Goal: Task Accomplishment & Management: Complete application form

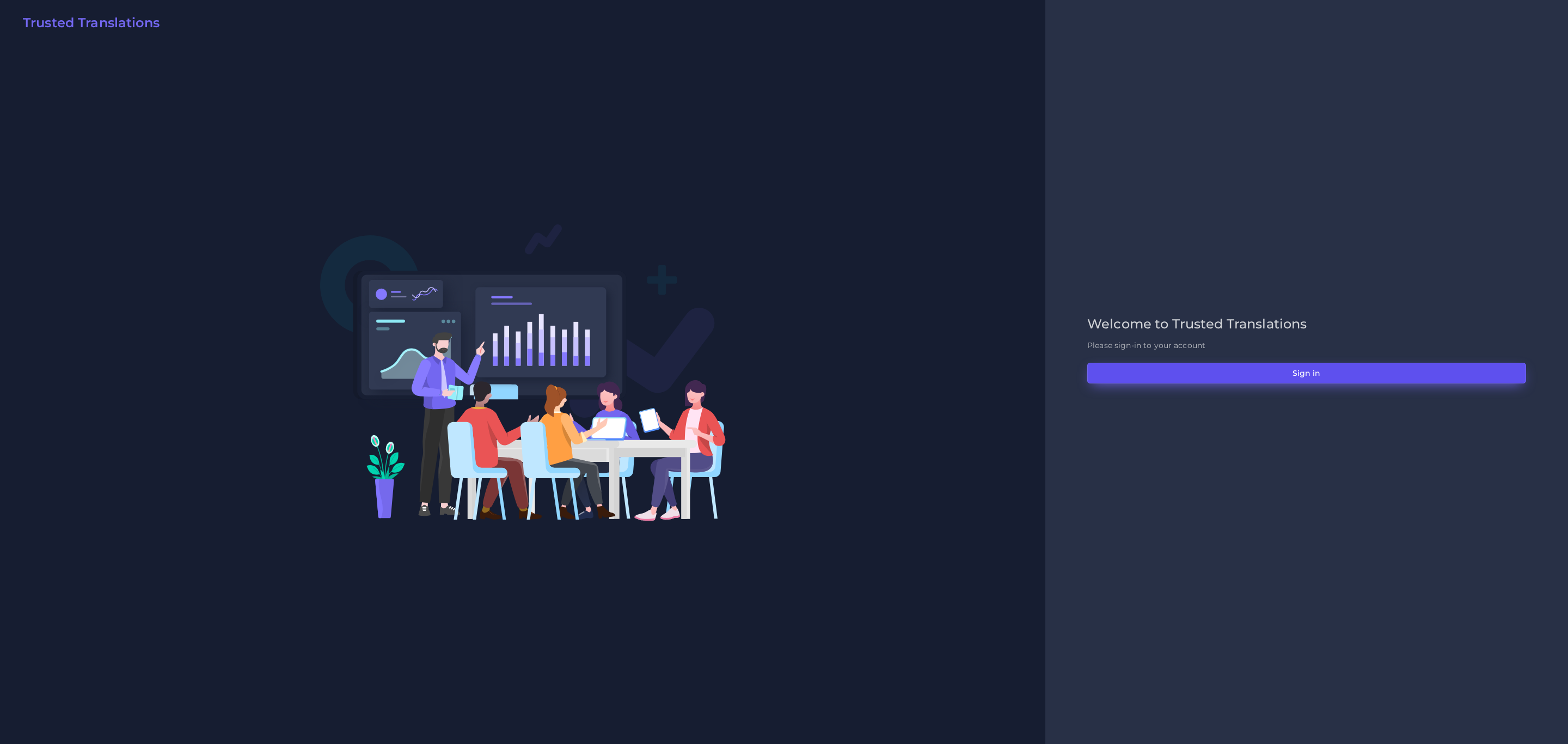
click at [1352, 366] on button "Sign in" at bounding box center [1306, 373] width 439 height 21
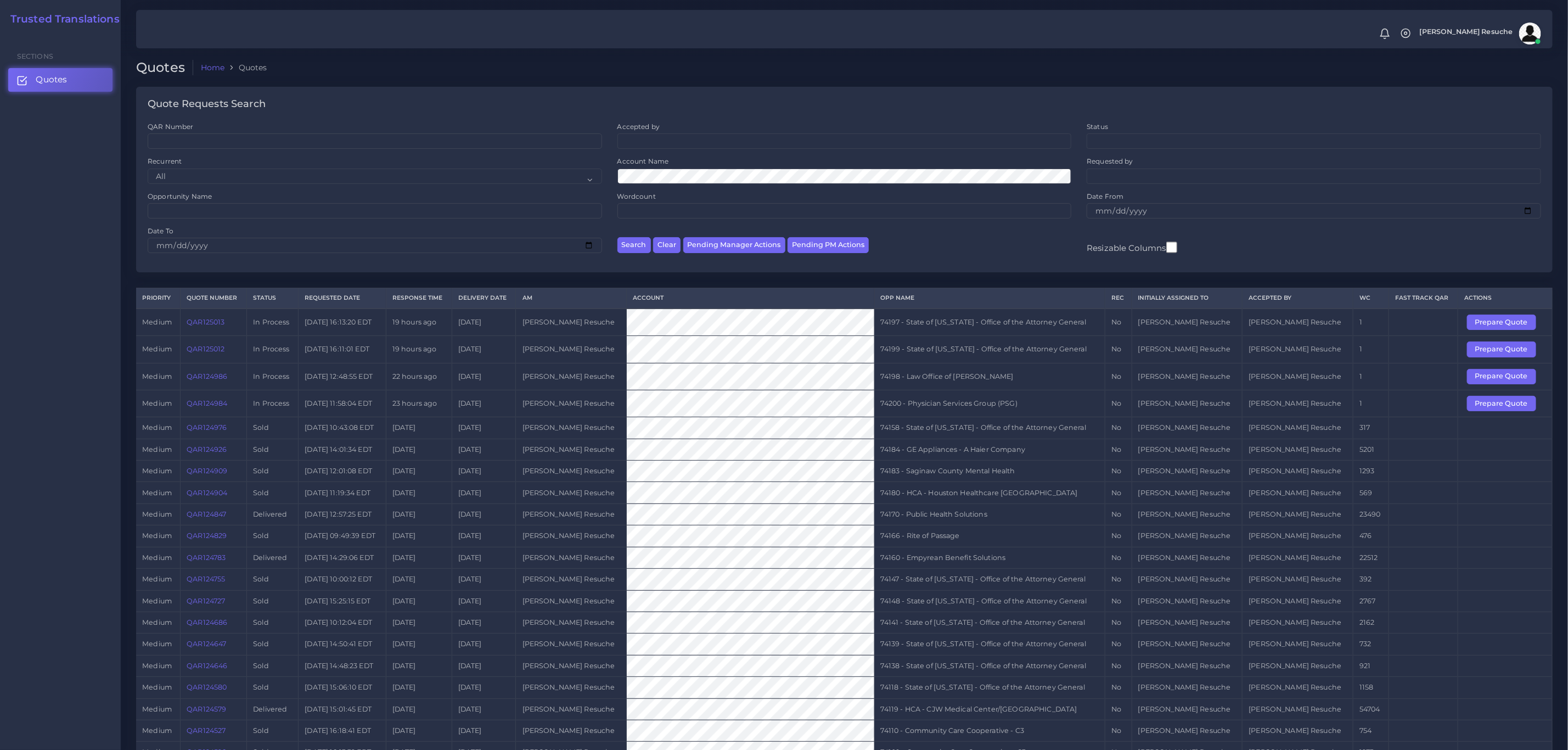
click at [980, 408] on td "74200 - Physician Services Group (PSG)" at bounding box center [989, 403] width 231 height 27
copy tr "74200 - Physician Services Group (PSG)"
click at [1492, 411] on button "Prepare Quote" at bounding box center [1501, 403] width 69 height 15
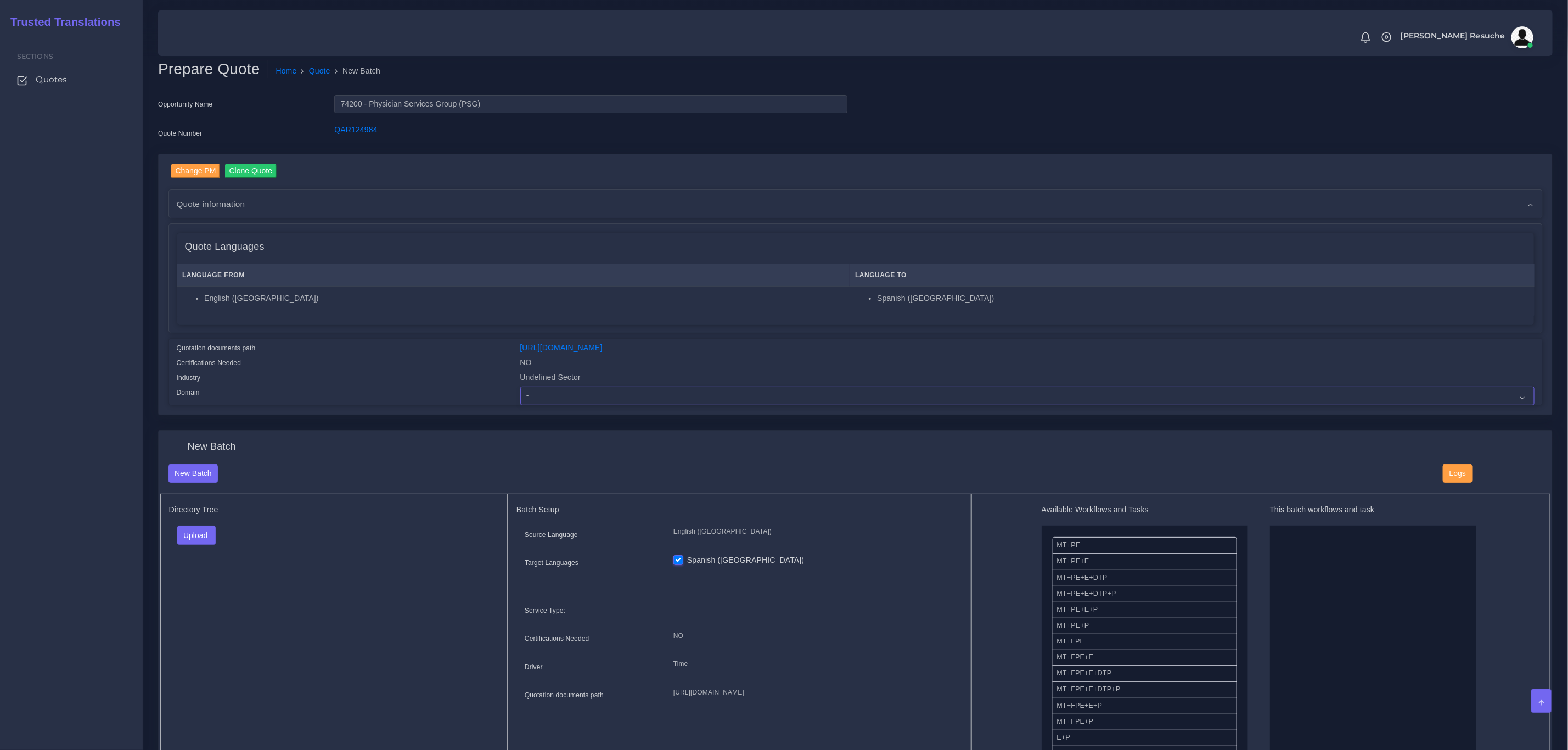
drag, startPoint x: 657, startPoint y: 402, endPoint x: 658, endPoint y: 394, distance: 8.1
click at [657, 402] on select "- Advertising and Media Agriculture, Forestry and Fishing Architecture, Buildin…" at bounding box center [1027, 396] width 1014 height 19
select select "Healthcare and Health Sciences"
click at [520, 387] on select "- Advertising and Media Agriculture, Forestry and Fishing Architecture, Buildin…" at bounding box center [1027, 396] width 1014 height 19
click at [196, 542] on button "Upload" at bounding box center [197, 535] width 39 height 19
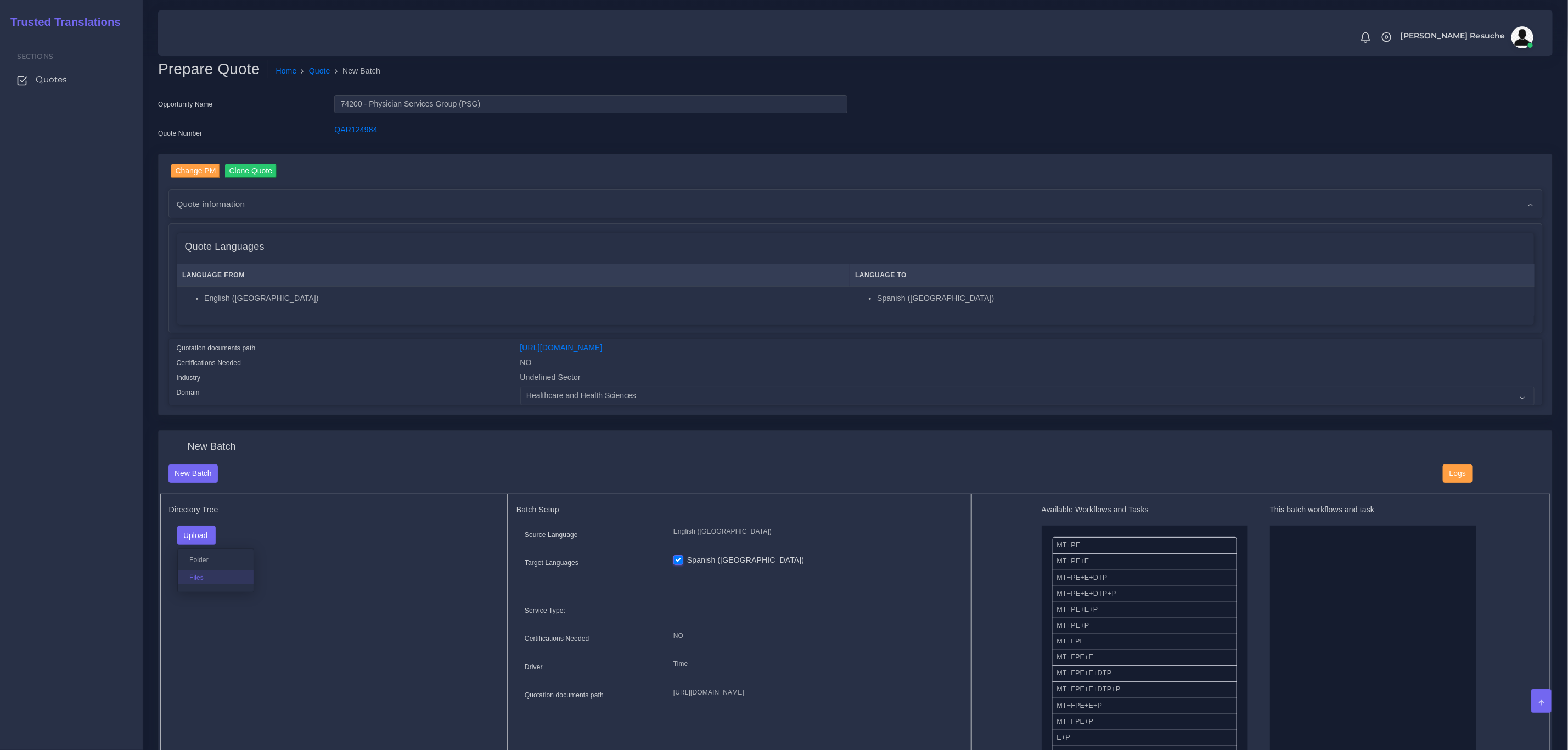
click at [201, 575] on label "Files" at bounding box center [216, 577] width 76 height 14
drag, startPoint x: 1140, startPoint y: 593, endPoint x: 1269, endPoint y: 570, distance: 131.0
drag, startPoint x: 1161, startPoint y: 574, endPoint x: 1413, endPoint y: 589, distance: 252.4
drag, startPoint x: 1100, startPoint y: 610, endPoint x: 1302, endPoint y: 533, distance: 216.2
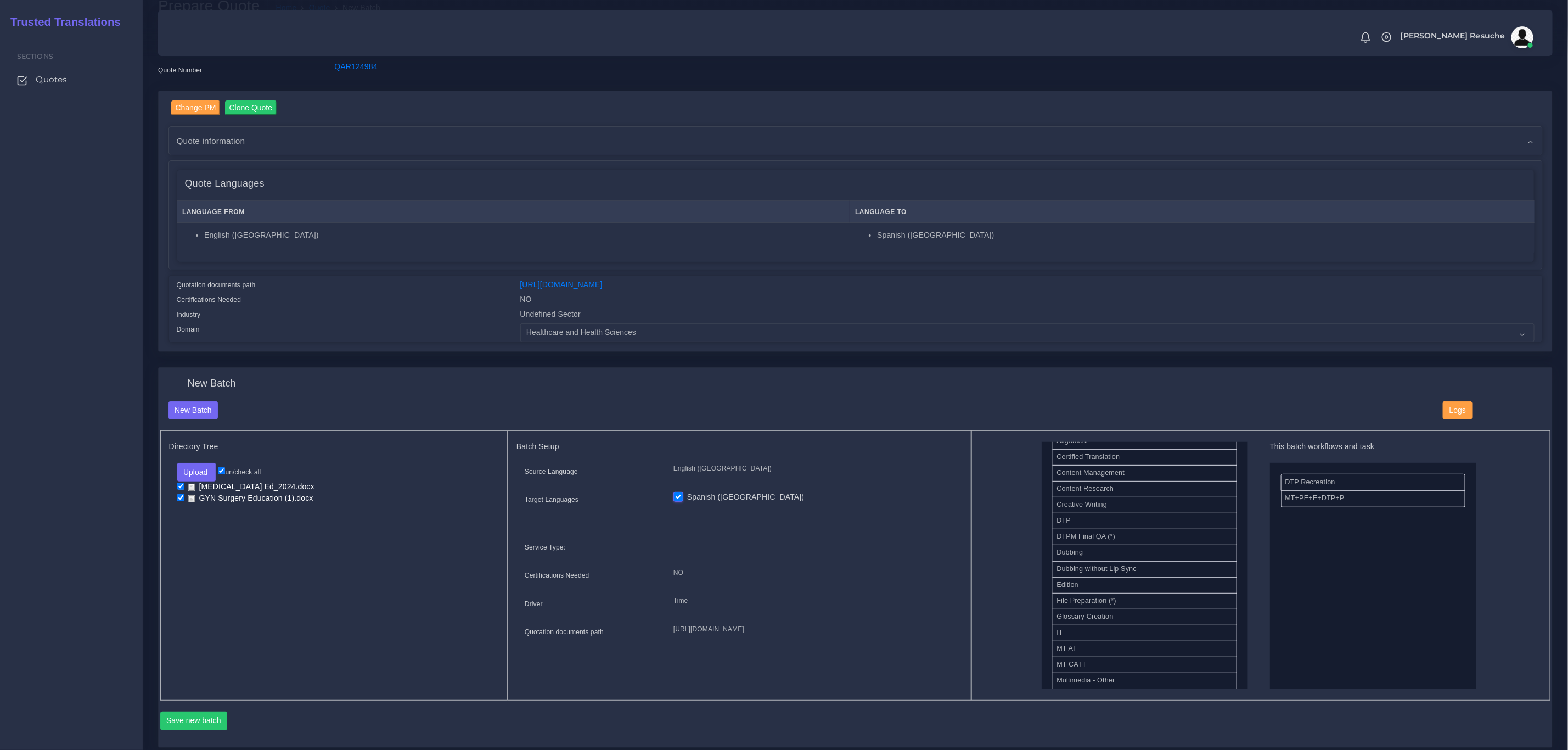
scroll to position [82, 0]
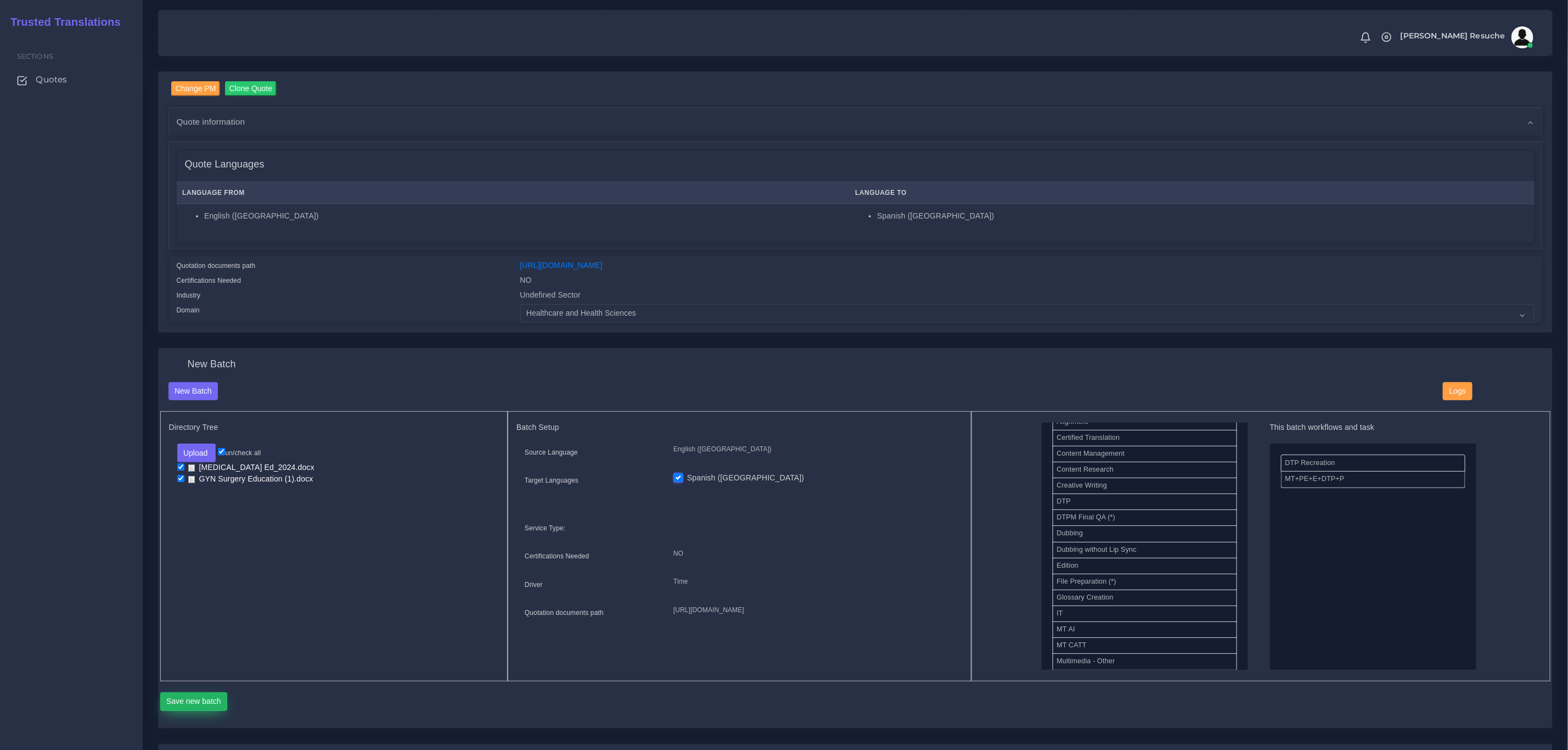
click at [175, 701] on button "Save new batch" at bounding box center [194, 702] width 67 height 19
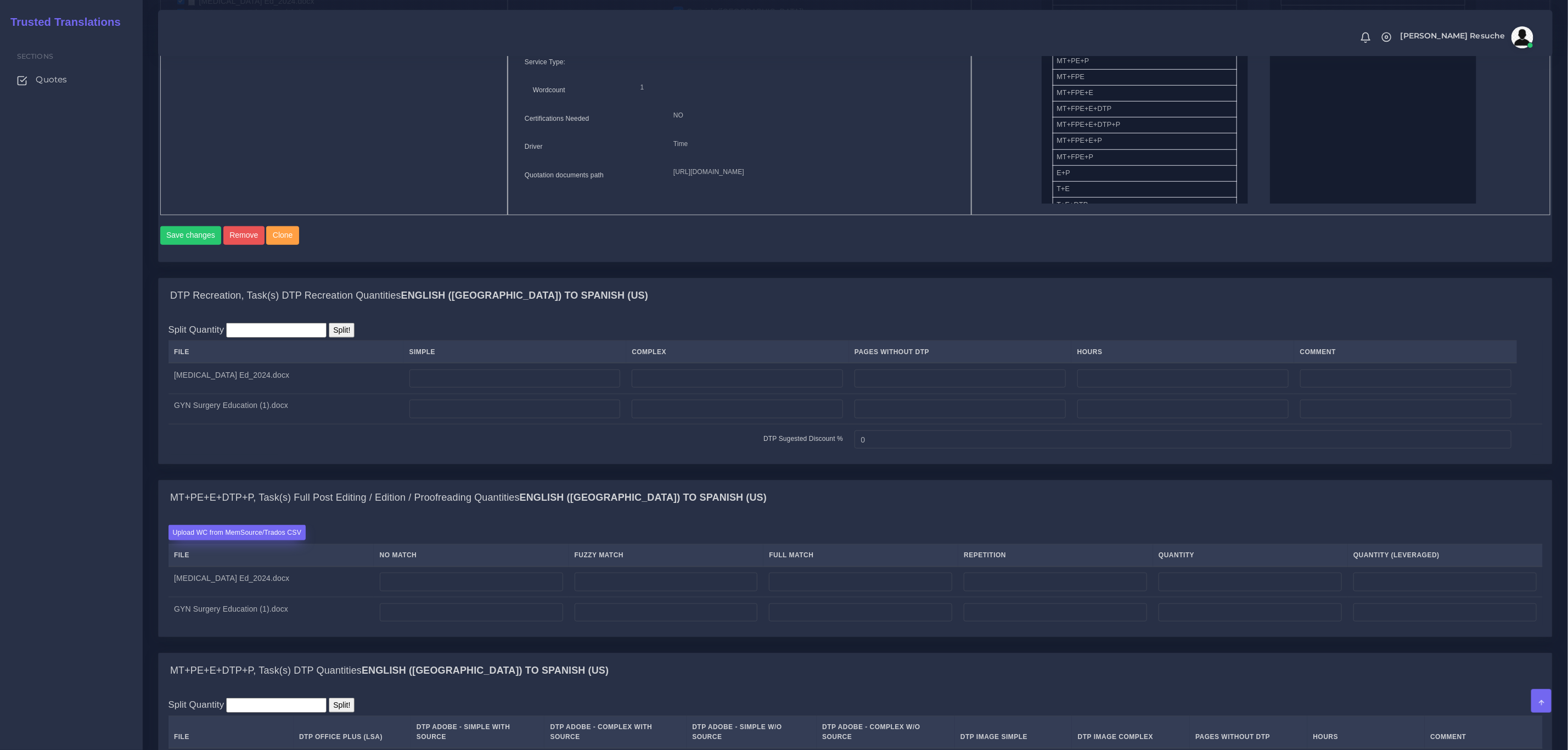
scroll to position [577, 0]
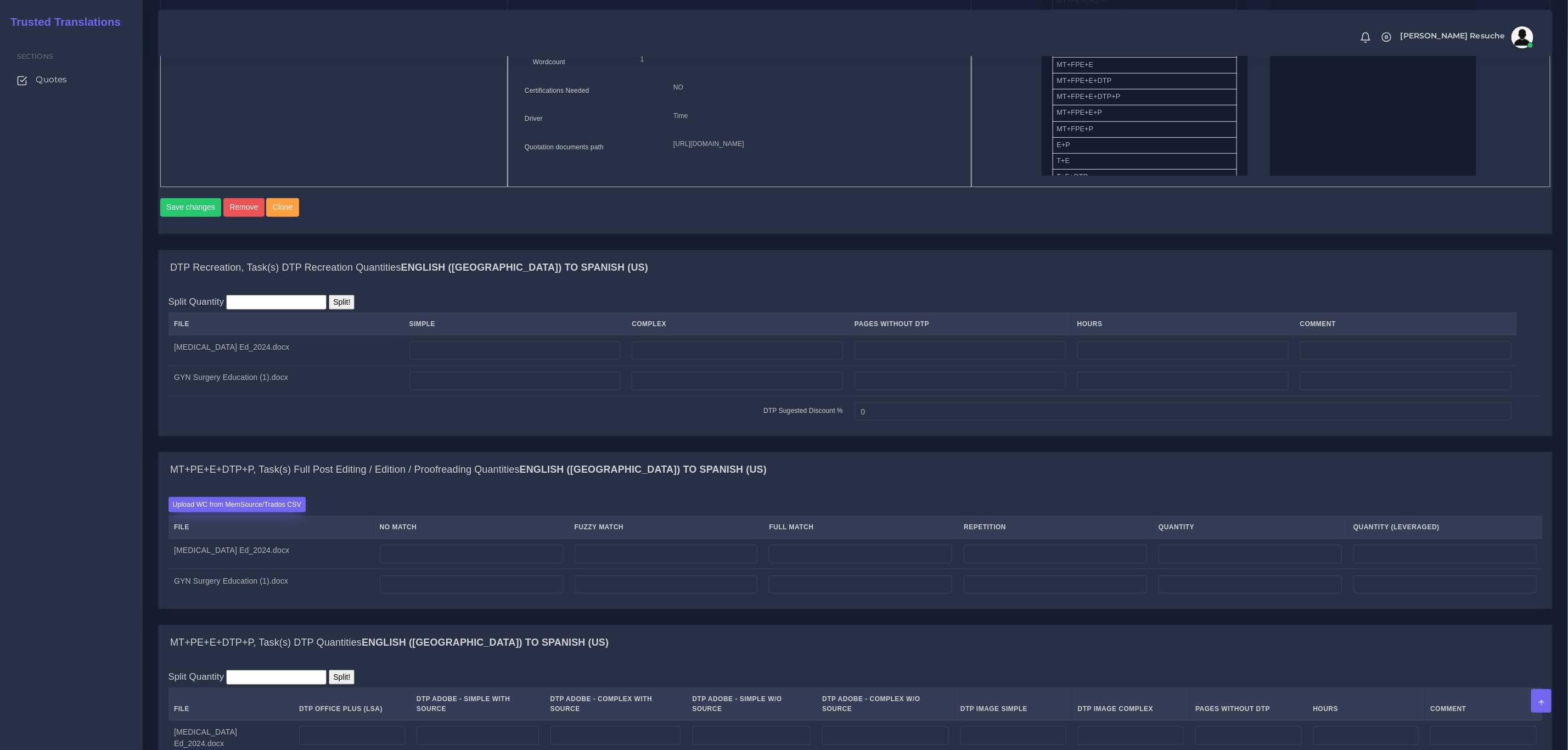
click at [281, 511] on label "Upload WC from MemSource/Trados CSV" at bounding box center [237, 504] width 137 height 15
click at [0, 0] on input "Upload WC from MemSource/Trados CSV" at bounding box center [0, 0] width 0 height 0
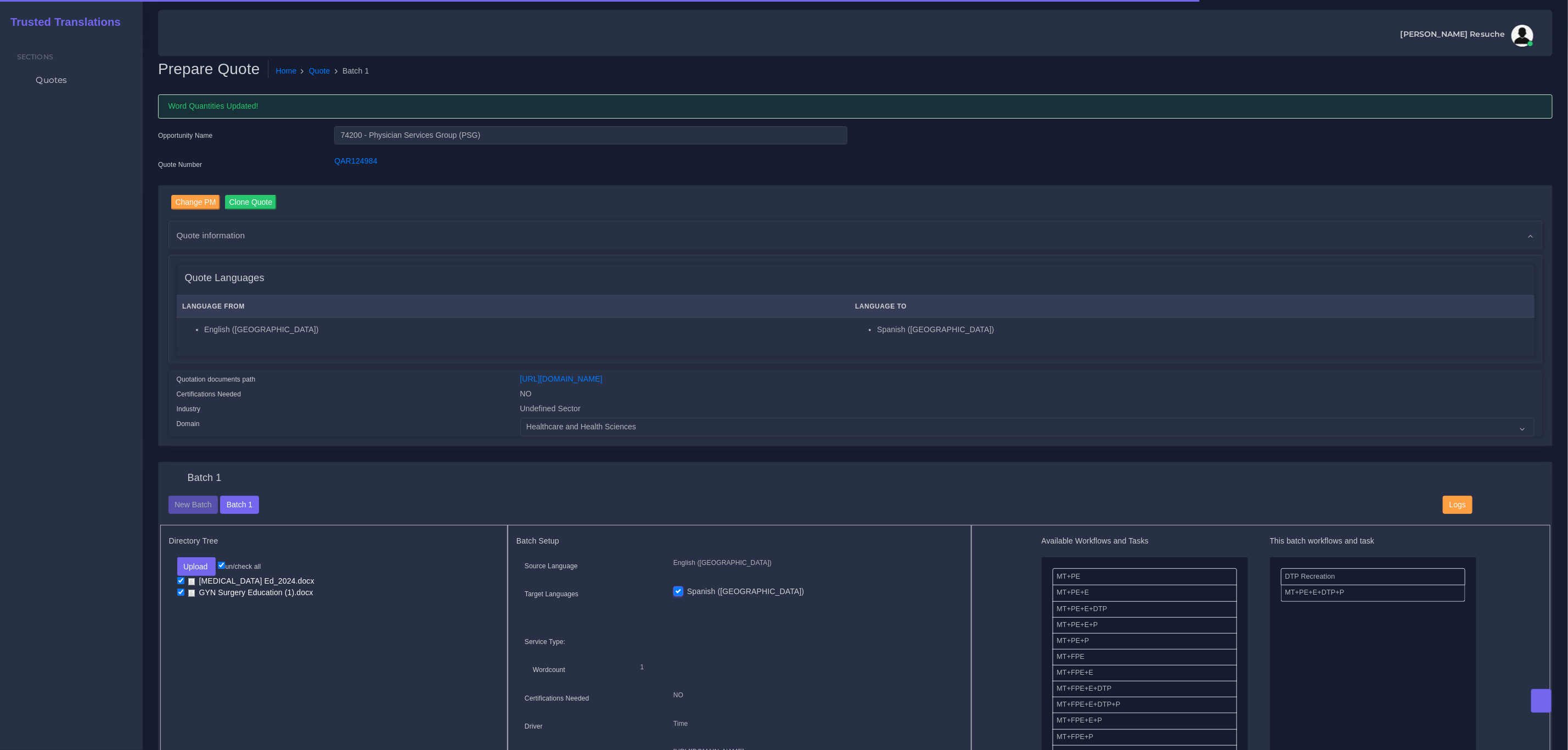
click at [0, 0] on div "Batch 1 New Batch Batch 1 Logs Files" at bounding box center [0, 0] width 0 height 0
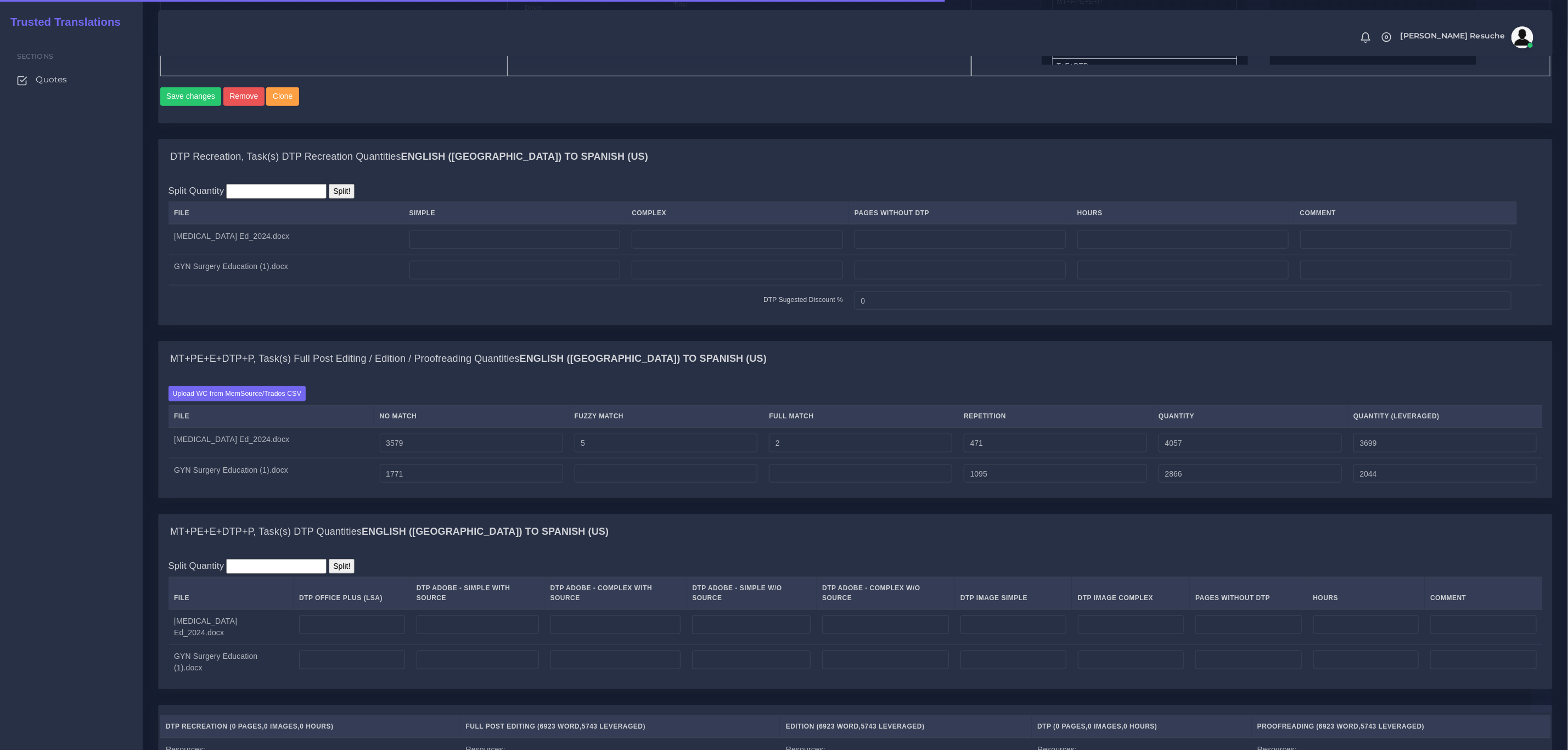
scroll to position [741, 0]
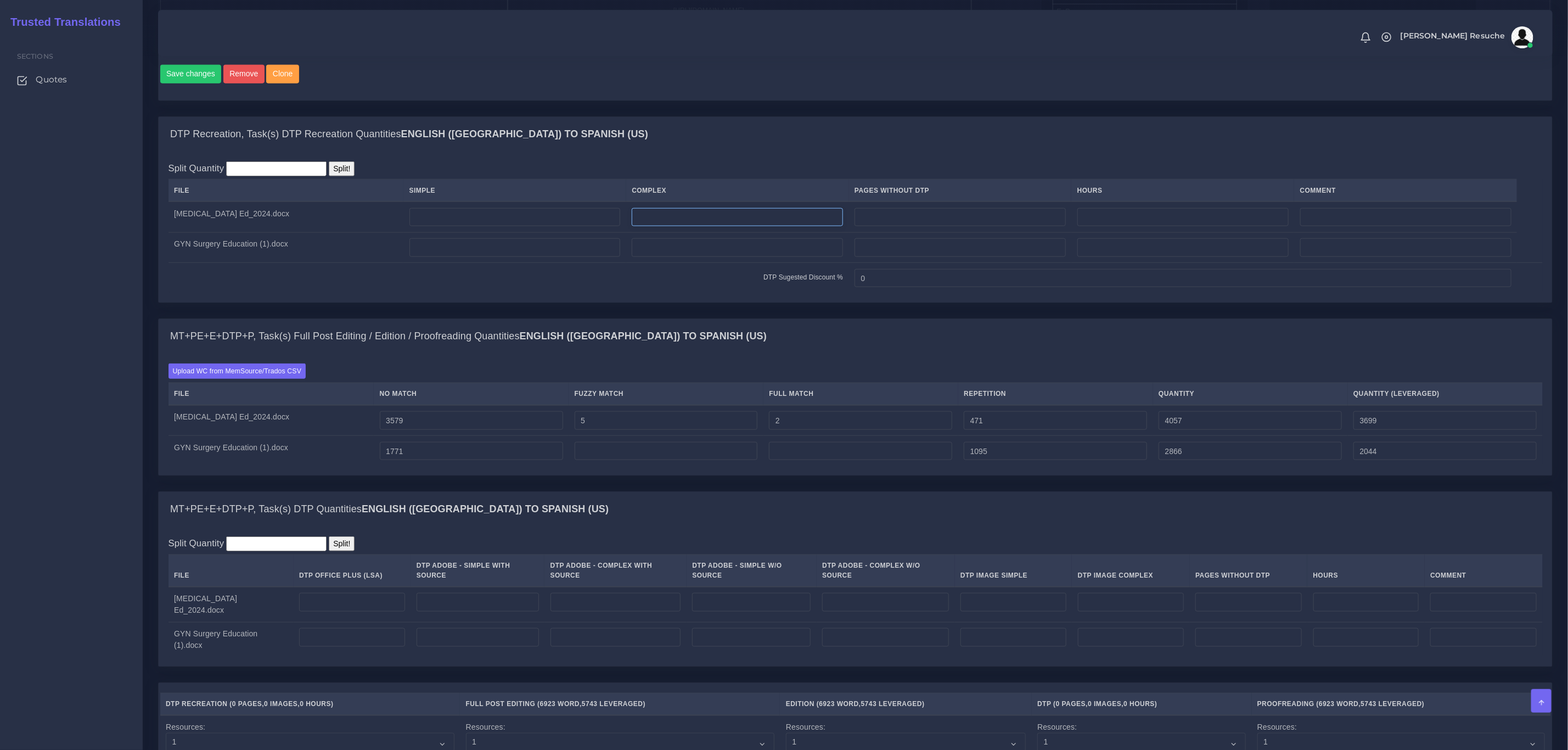
click at [721, 227] on input "number" at bounding box center [737, 217] width 211 height 19
type input "12"
click at [718, 257] on input "number" at bounding box center [737, 248] width 211 height 19
type input "6"
click at [950, 286] on input "0" at bounding box center [1182, 278] width 656 height 19
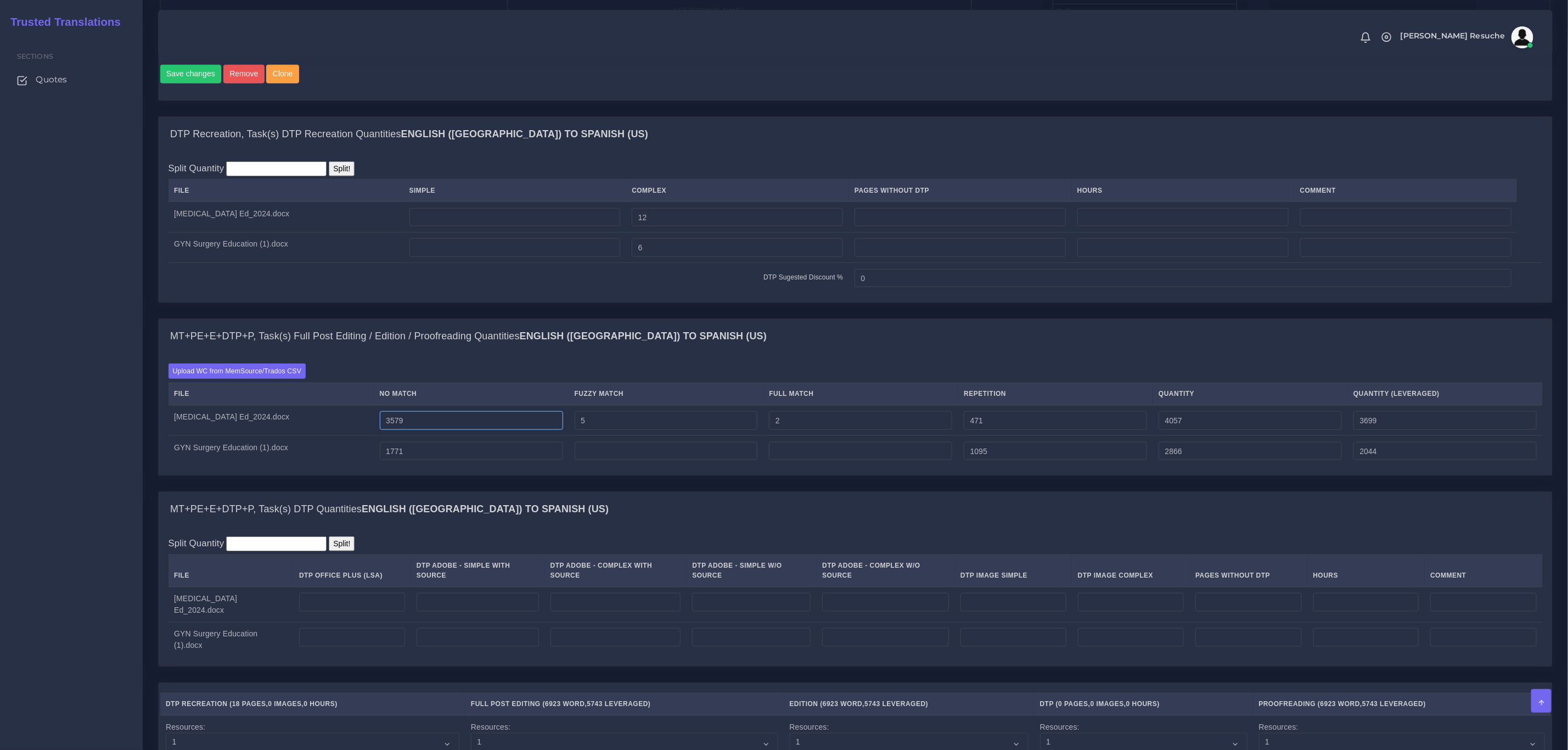
click at [395, 430] on input "3579" at bounding box center [471, 420] width 183 height 19
type input "3679"
type input "4157"
type input "3799"
click at [398, 461] on input "1771" at bounding box center [471, 451] width 183 height 19
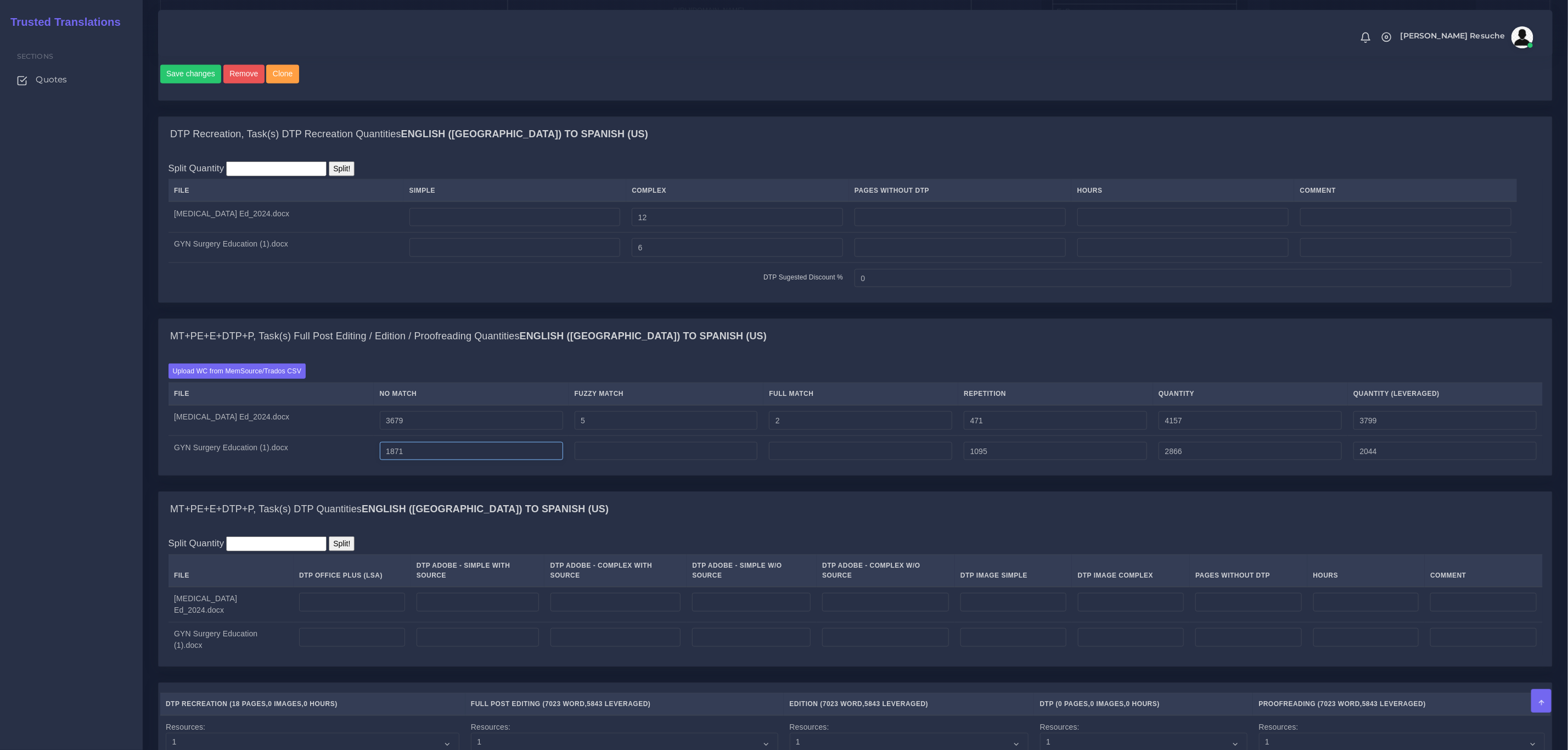
type input "1871"
type input "2966"
type input "2144"
click at [725, 354] on div "MT+PE+E+DTP+P, Task(s) Full Post Editing / Edition / Proofreading Quantities En…" at bounding box center [855, 337] width 1393 height 35
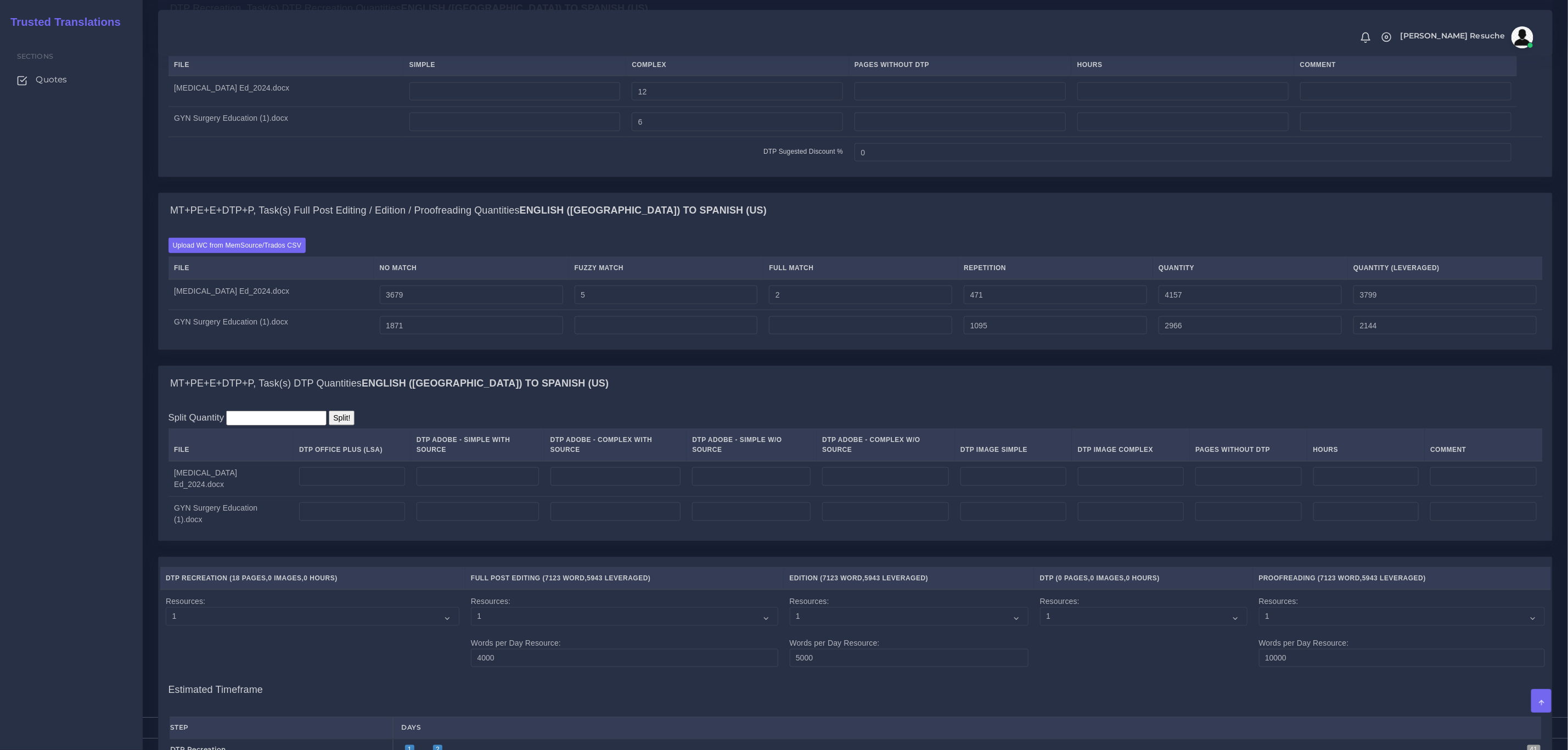
scroll to position [906, 0]
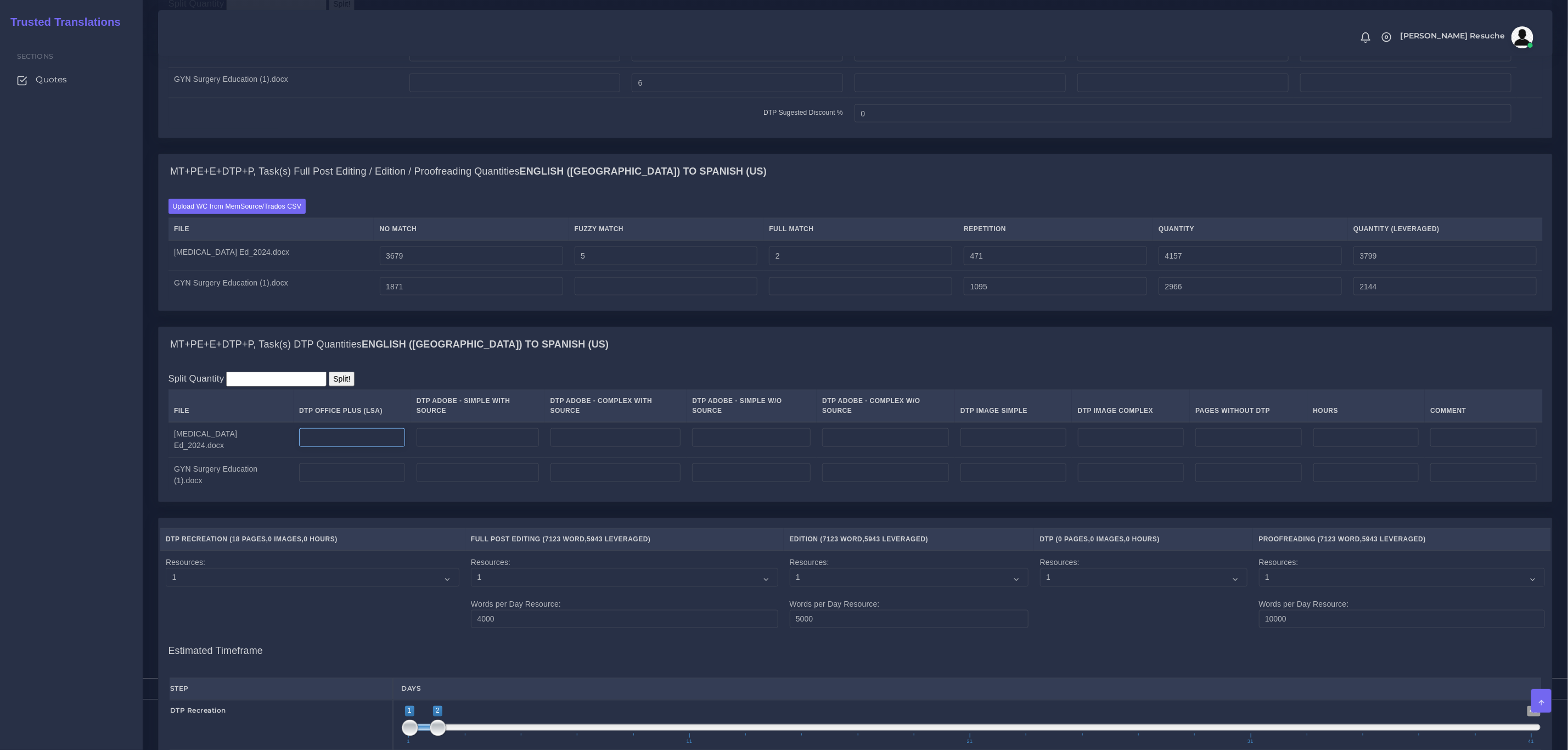
click at [321, 441] on input "number" at bounding box center [352, 437] width 106 height 19
type input "12"
click at [325, 476] on input "number" at bounding box center [352, 473] width 106 height 19
type input "6"
click at [604, 363] on div "MT+PE+E+DTP+P, Task(s) DTP Quantities English (US) TO Spanish (US)" at bounding box center [855, 344] width 1393 height 35
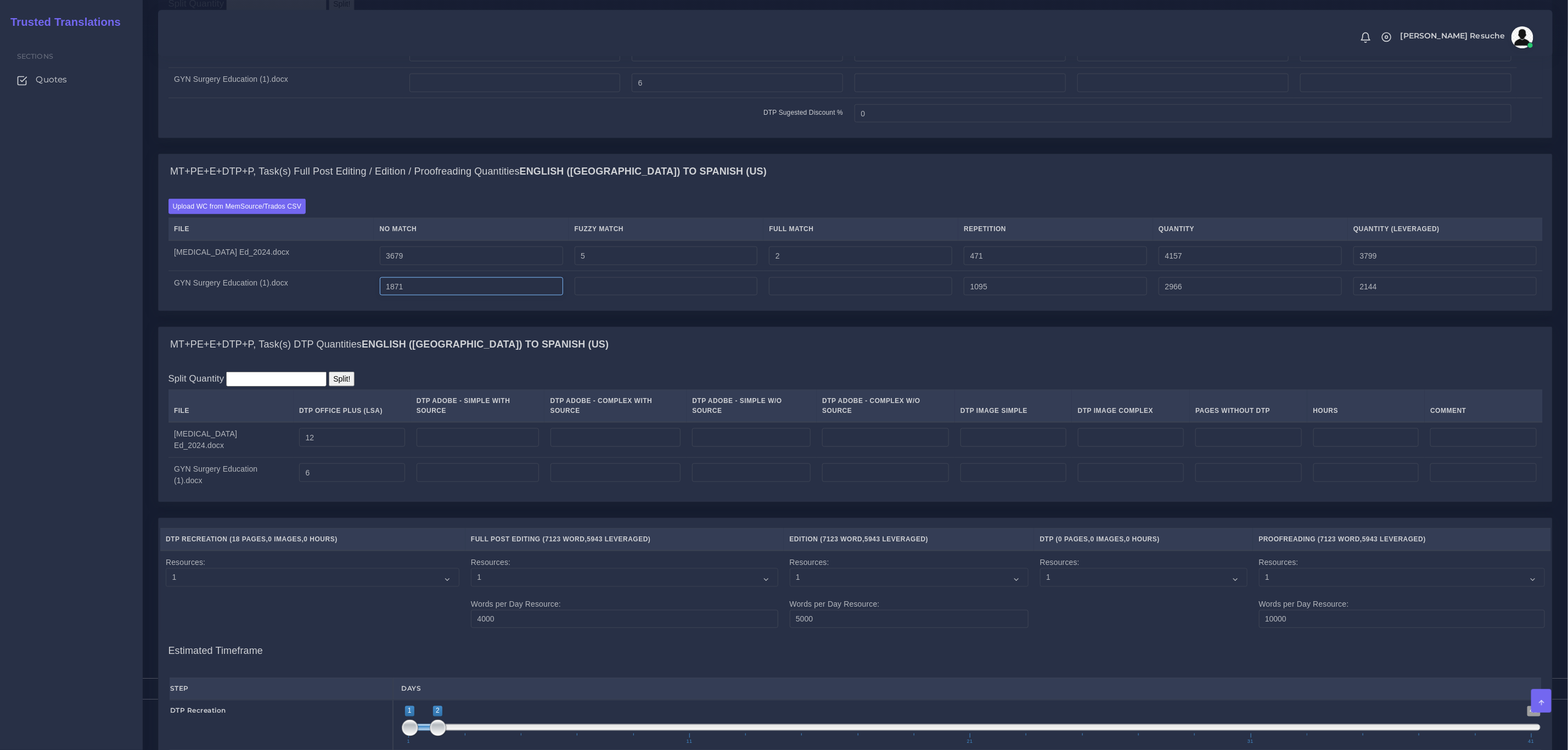
click at [400, 296] on input "1871" at bounding box center [471, 286] width 183 height 19
type input "1771"
type input "2866"
type input "2044"
click at [641, 343] on div "MT+PE+E+DTP+P, Task(s) DTP Quantities English (US) TO Spanish (US) Split Quanti…" at bounding box center [855, 415] width 1395 height 175
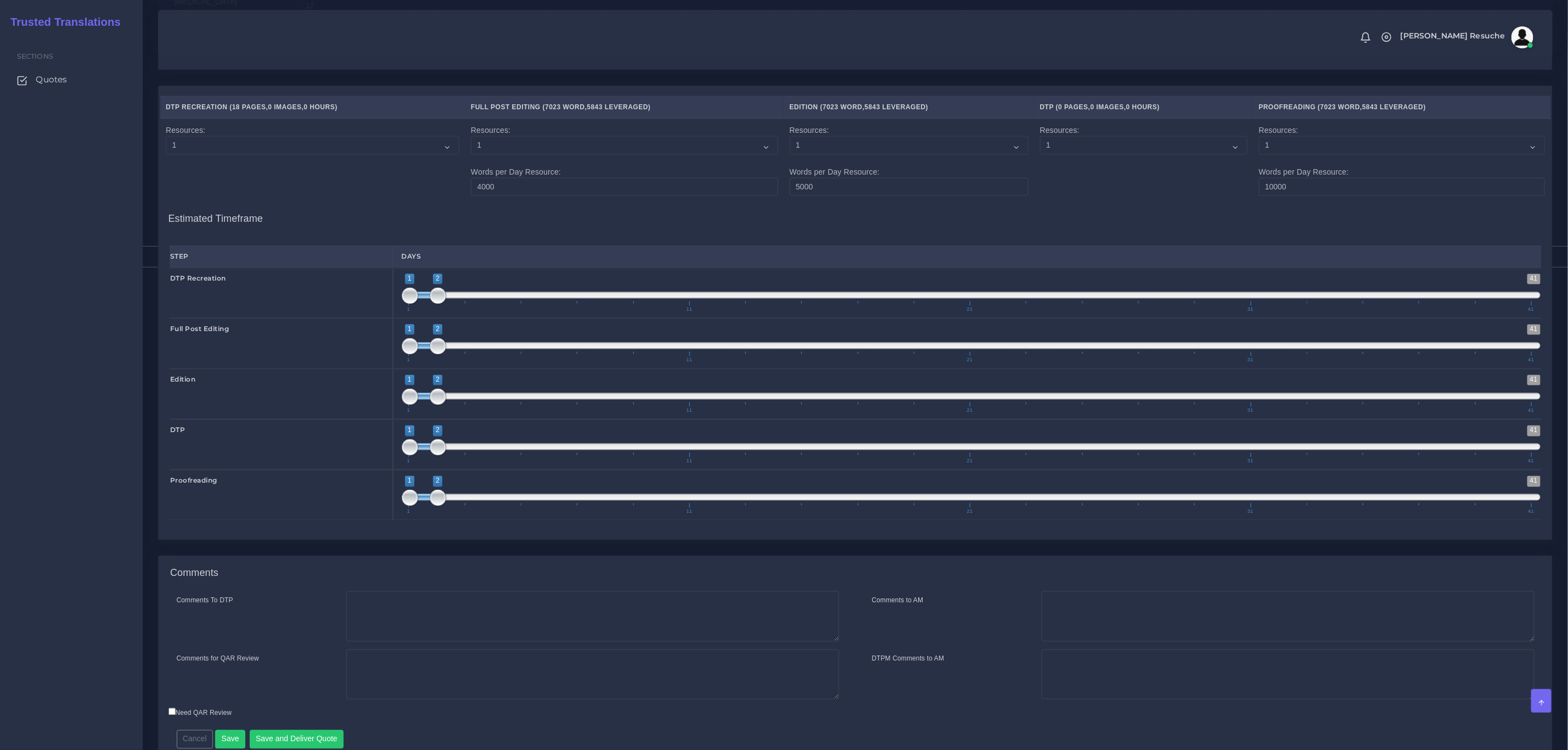
scroll to position [1392, 0]
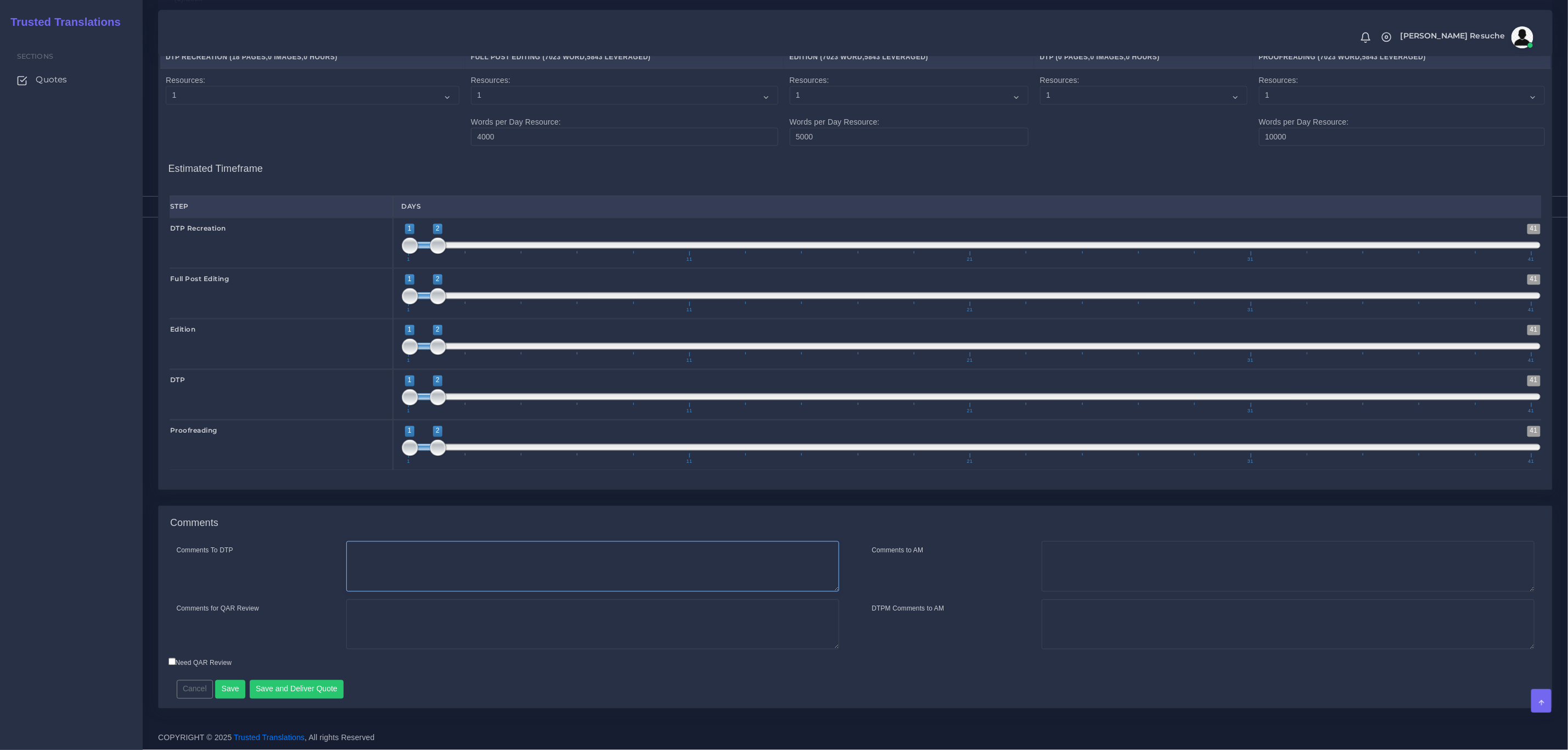
click at [508, 561] on textarea "Comments To DTP" at bounding box center [593, 567] width 493 height 51
type textarea "Recreation in word + DRTP"
type textarea "PEEP+DTP+RECREATION"
click at [302, 685] on button "Save and Deliver Quote" at bounding box center [297, 690] width 95 height 19
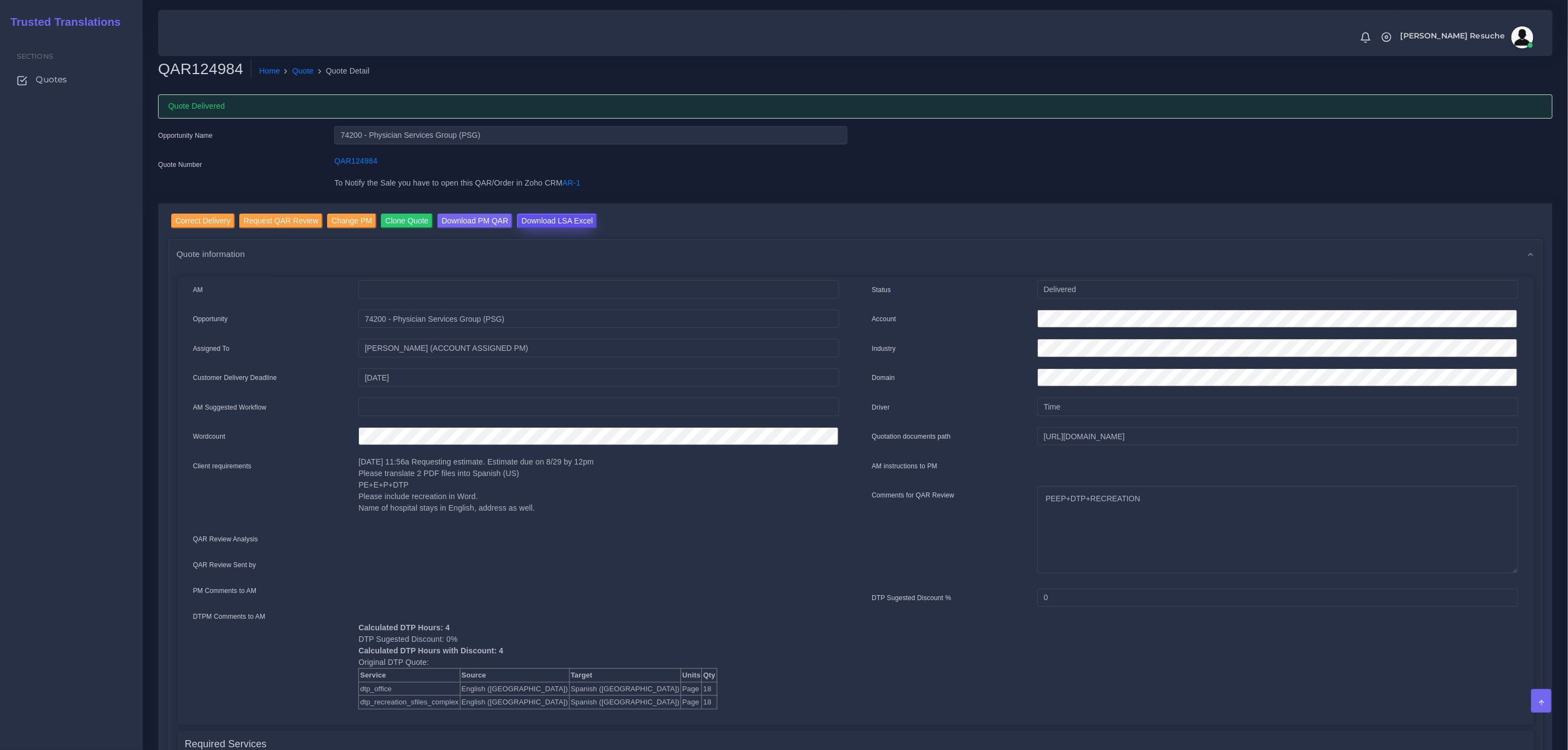
click at [549, 222] on input "Download LSA Excel" at bounding box center [557, 220] width 80 height 15
drag, startPoint x: 309, startPoint y: 72, endPoint x: 353, endPoint y: 35, distance: 57.5
click at [309, 72] on link "Quote" at bounding box center [303, 71] width 22 height 11
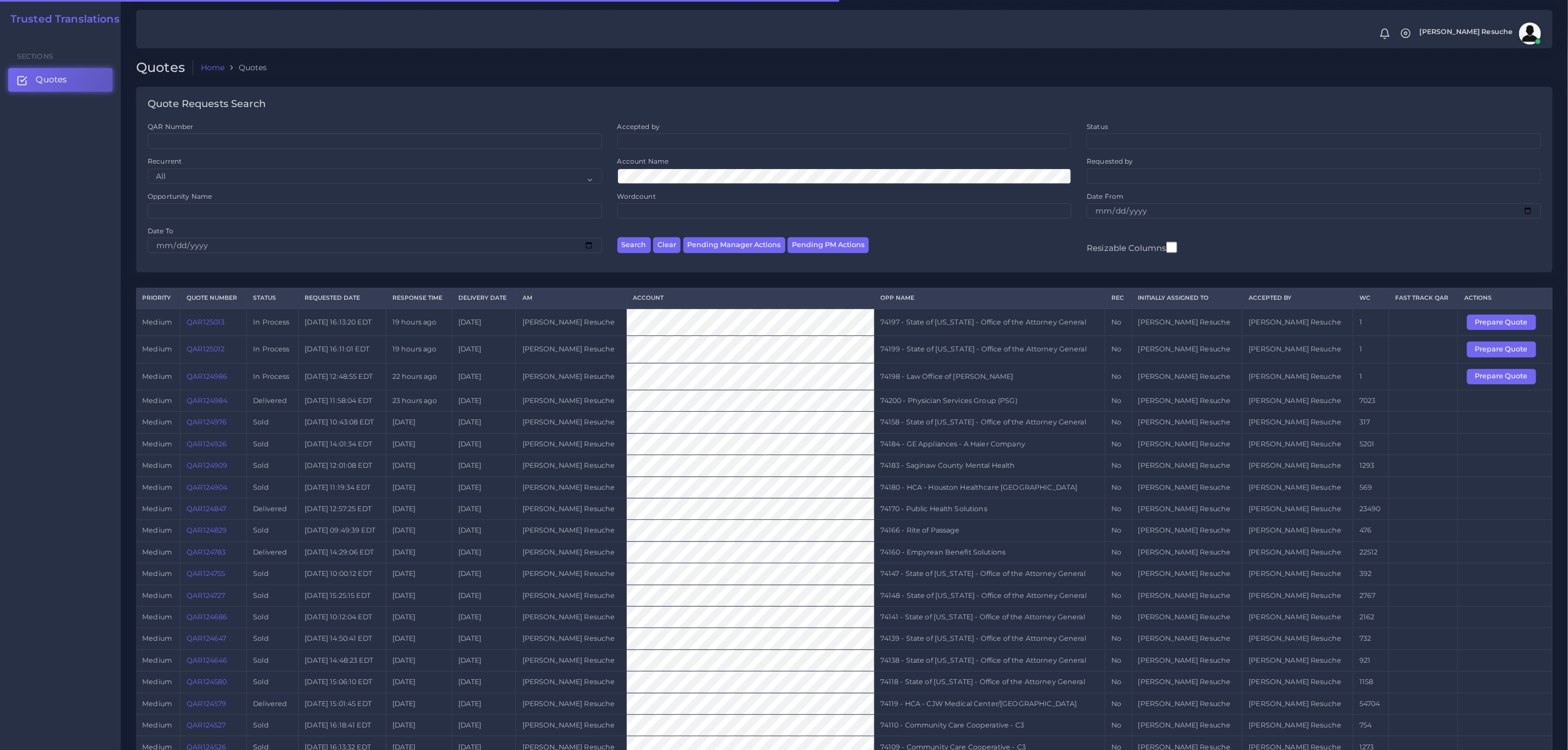
click at [961, 376] on td "74198 - Law Office of Sophia Shalaby" at bounding box center [989, 376] width 231 height 27
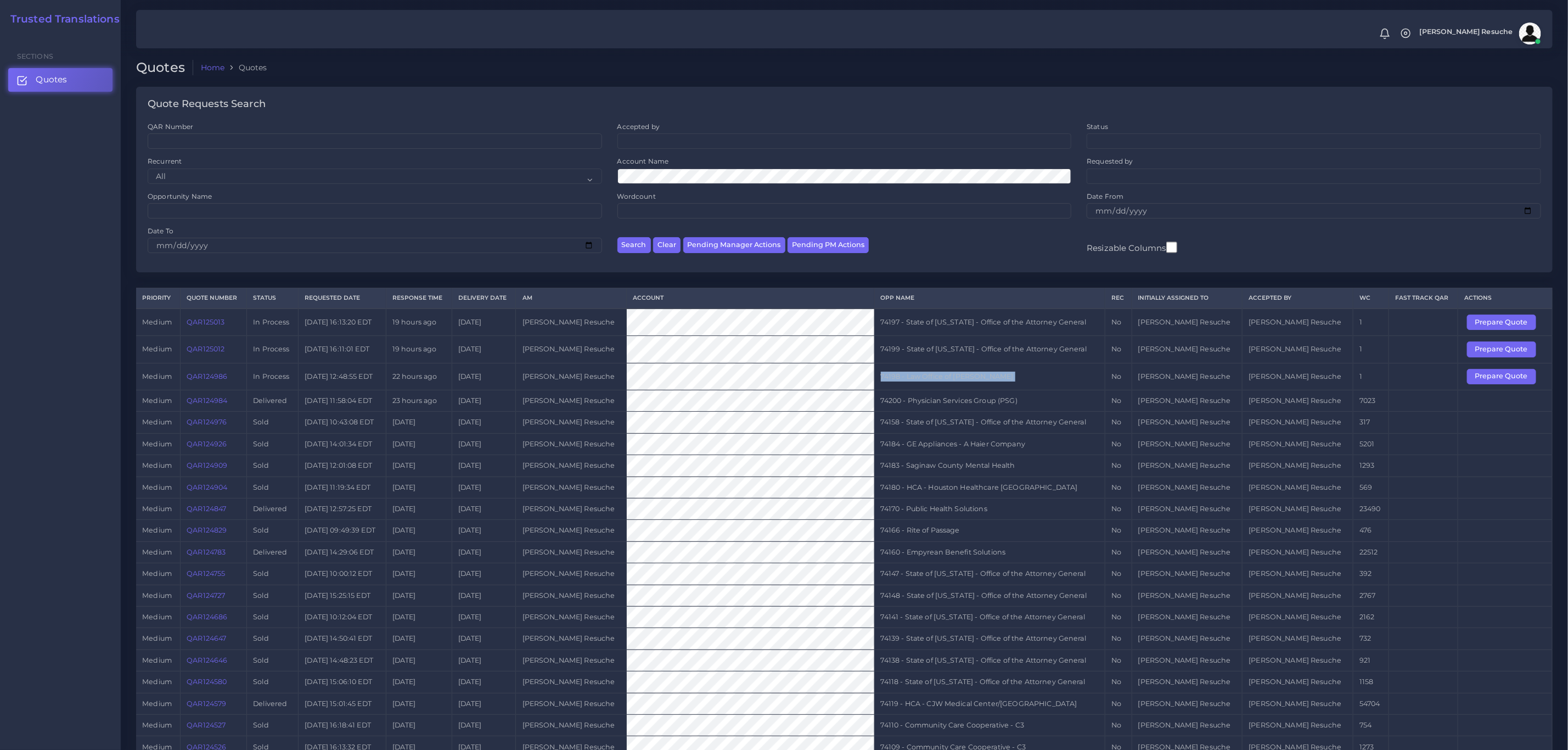
copy tr "74198 - Law Office of Sophia Shalaby"
click at [1513, 380] on button "Prepare Quote" at bounding box center [1501, 377] width 69 height 15
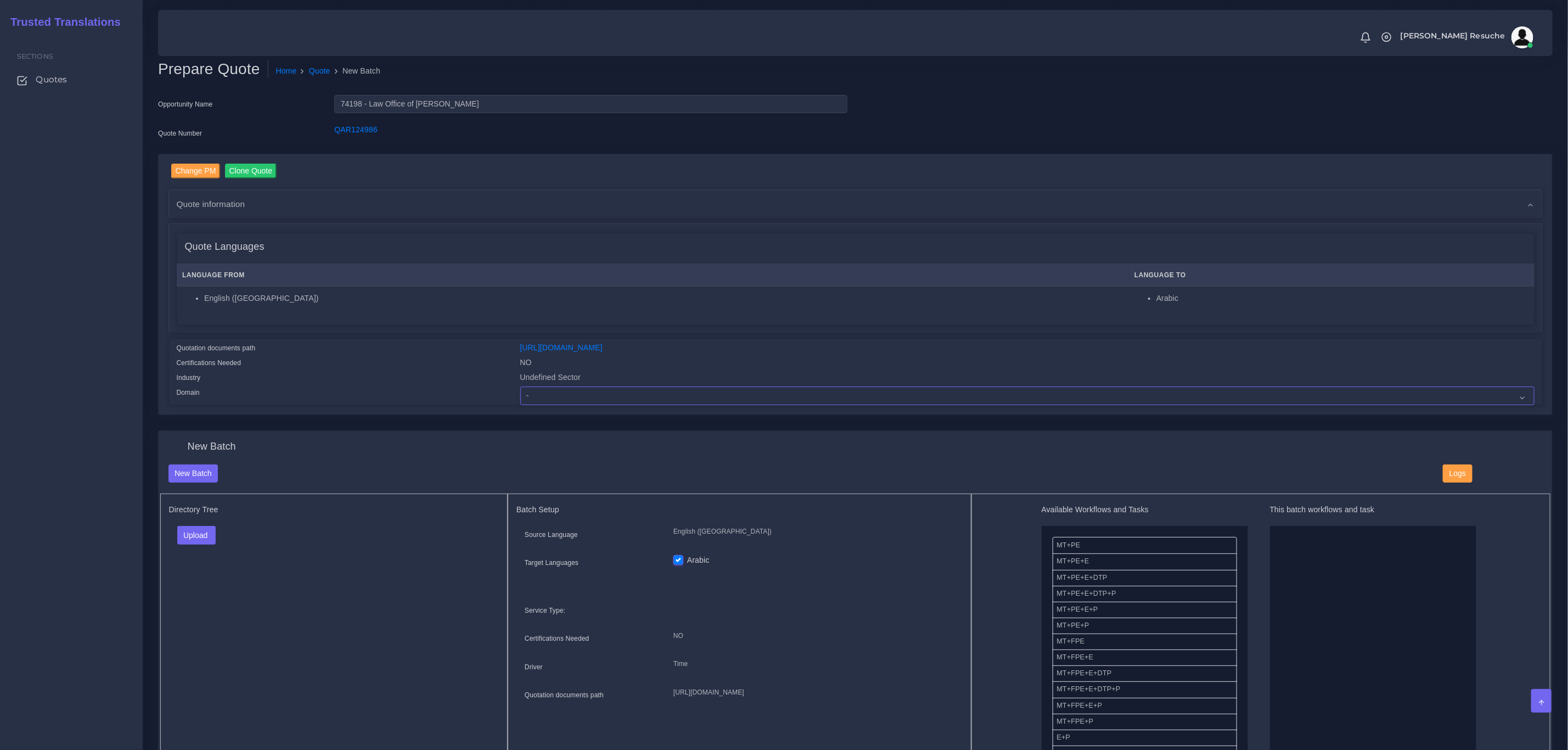
click at [562, 392] on select "- Advertising and Media Agriculture, Forestry and Fishing Architecture, Buildin…" at bounding box center [1027, 396] width 1014 height 19
select select "Legal Services"
click at [520, 387] on select "- Advertising and Media Agriculture, Forestry and Fishing Architecture, Buildin…" at bounding box center [1027, 396] width 1014 height 19
click at [196, 536] on button "Upload" at bounding box center [197, 535] width 39 height 19
click at [216, 582] on label "Files" at bounding box center [216, 577] width 76 height 14
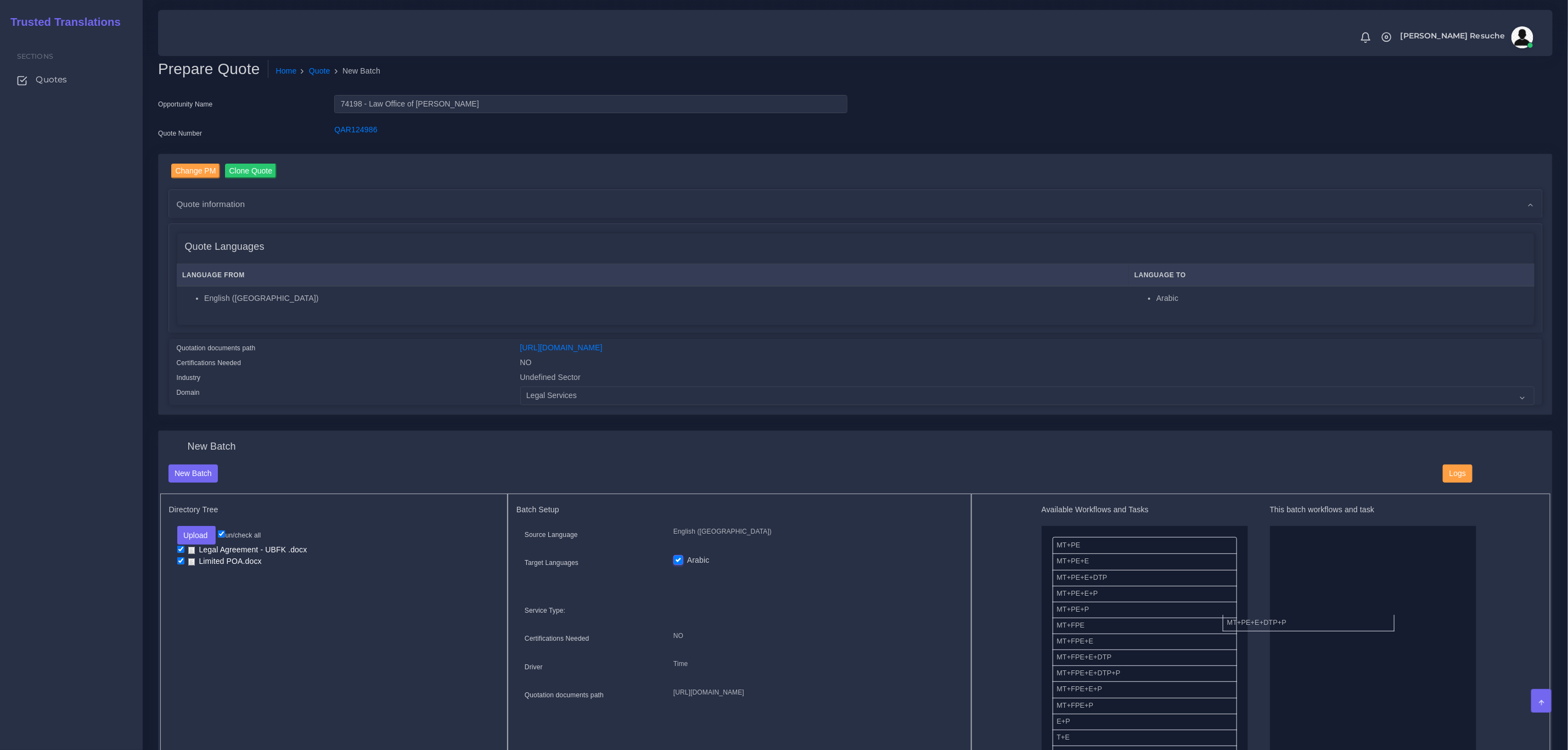
drag, startPoint x: 1132, startPoint y: 592, endPoint x: 1302, endPoint y: 620, distance: 172.3
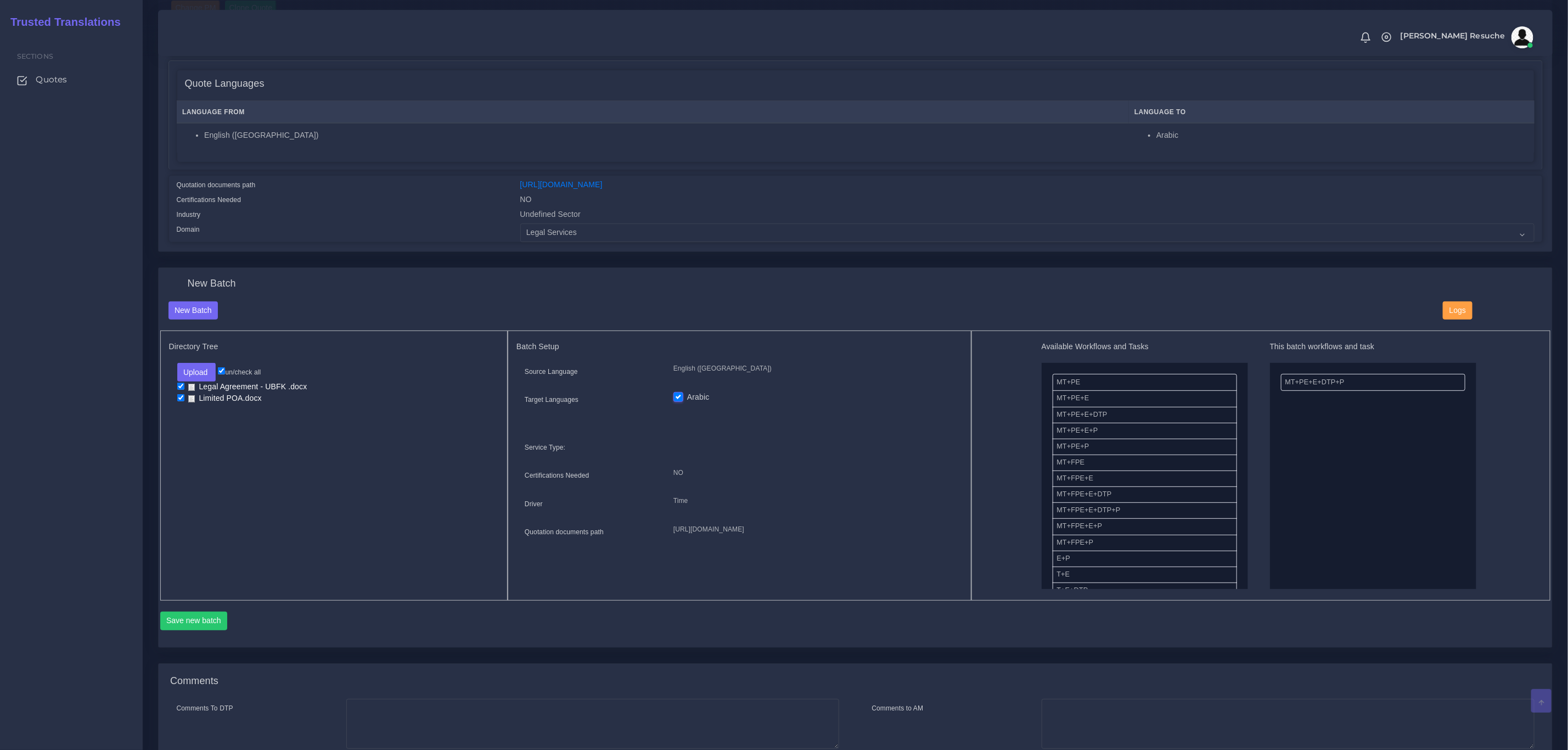
scroll to position [165, 0]
click at [201, 626] on button "Save new batch" at bounding box center [194, 619] width 67 height 19
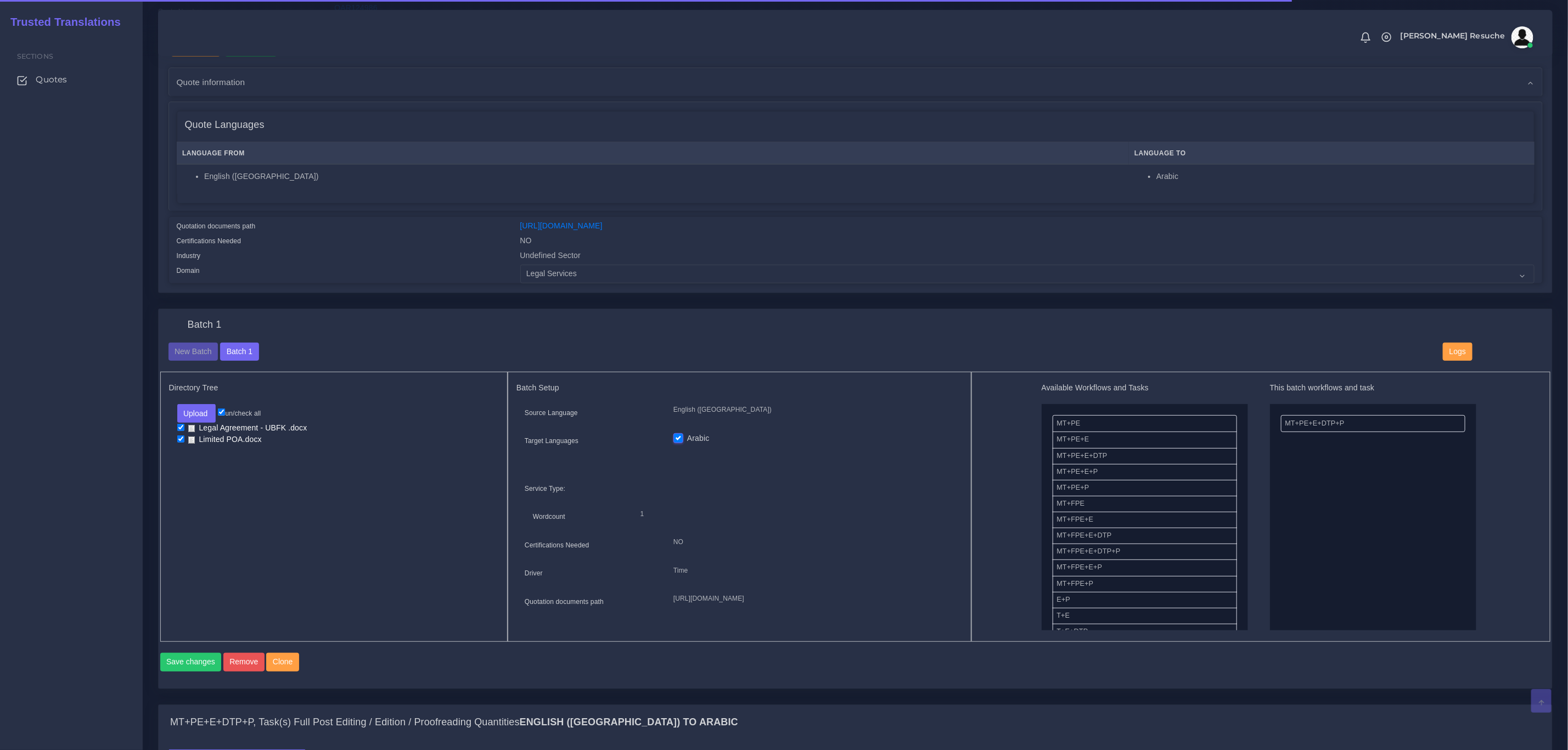
scroll to position [412, 0]
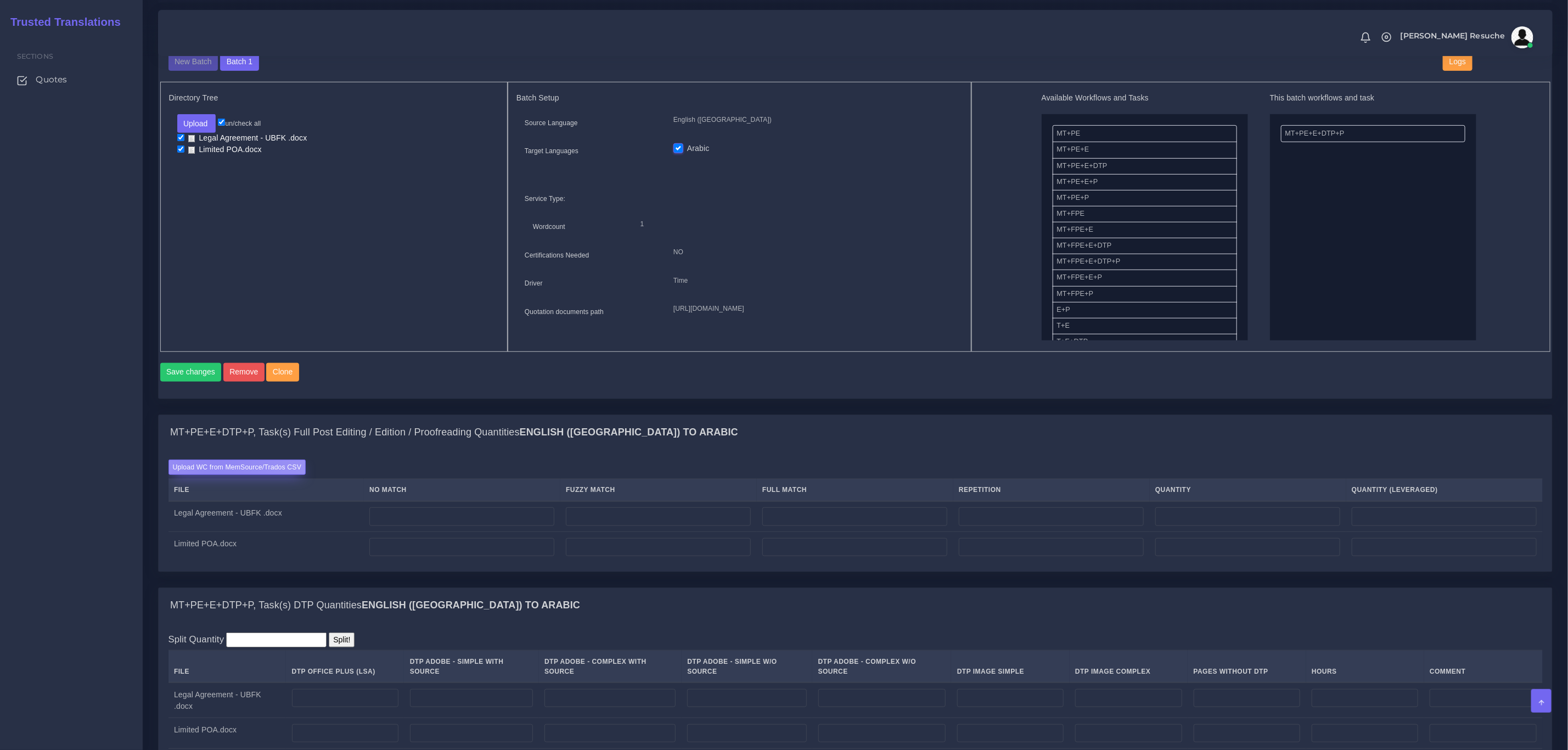
click at [215, 474] on label "Upload WC from MemSource/Trados CSV" at bounding box center [237, 467] width 137 height 15
click at [0, 0] on input "Upload WC from MemSource/Trados CSV" at bounding box center [0, 0] width 0 height 0
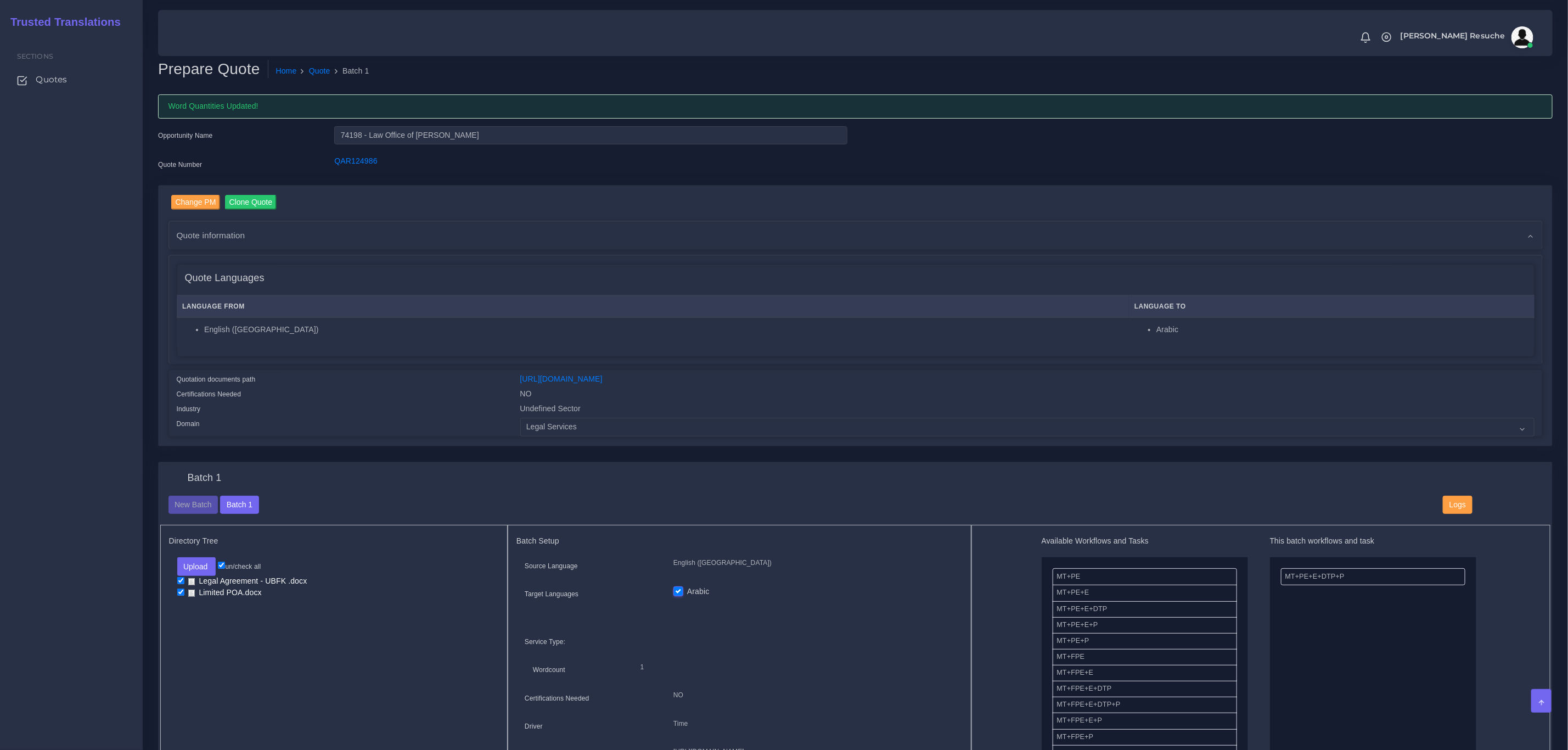
click at [0, 0] on div "Batch 1 New Batch Batch 1 Logs Files" at bounding box center [0, 0] width 0 height 0
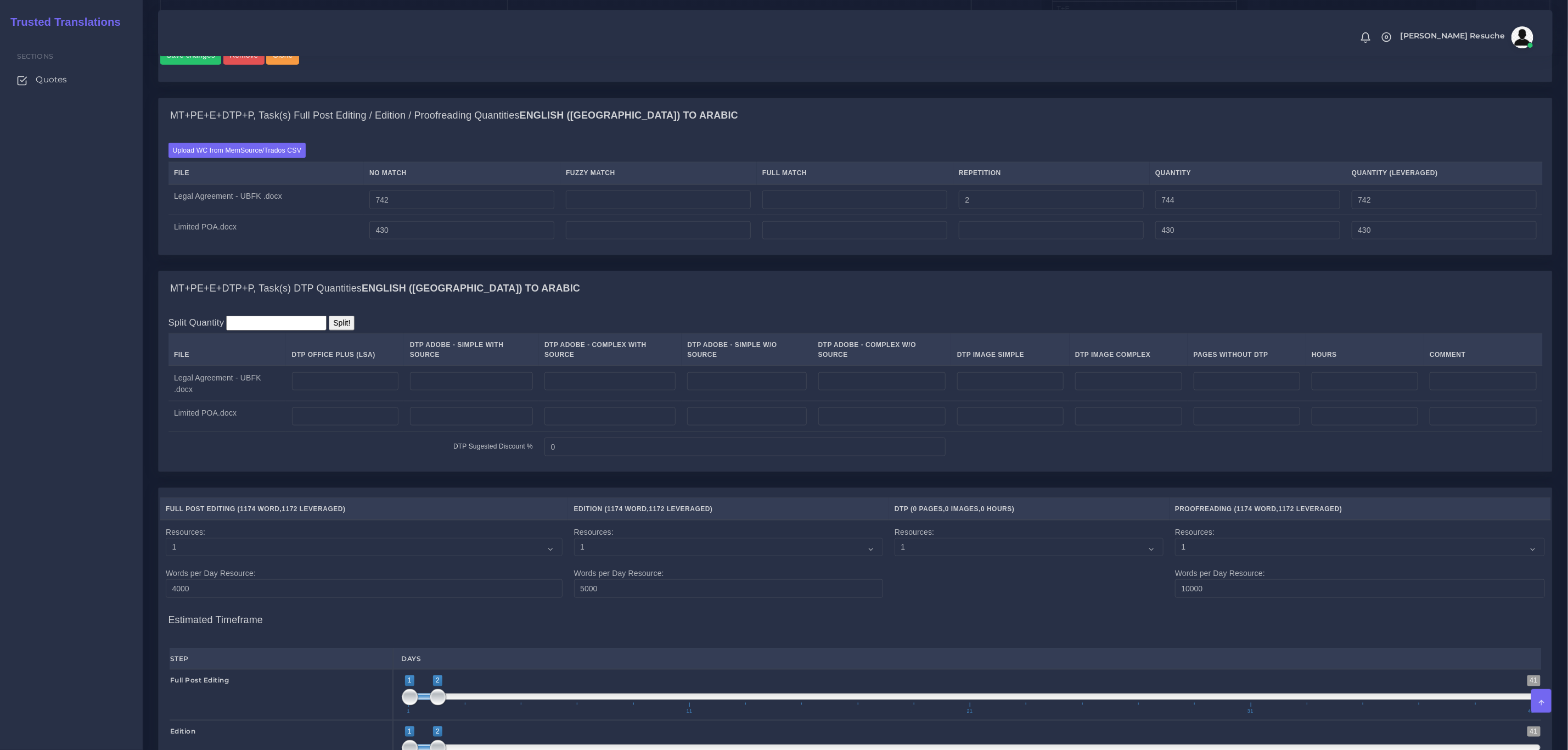
scroll to position [741, 0]
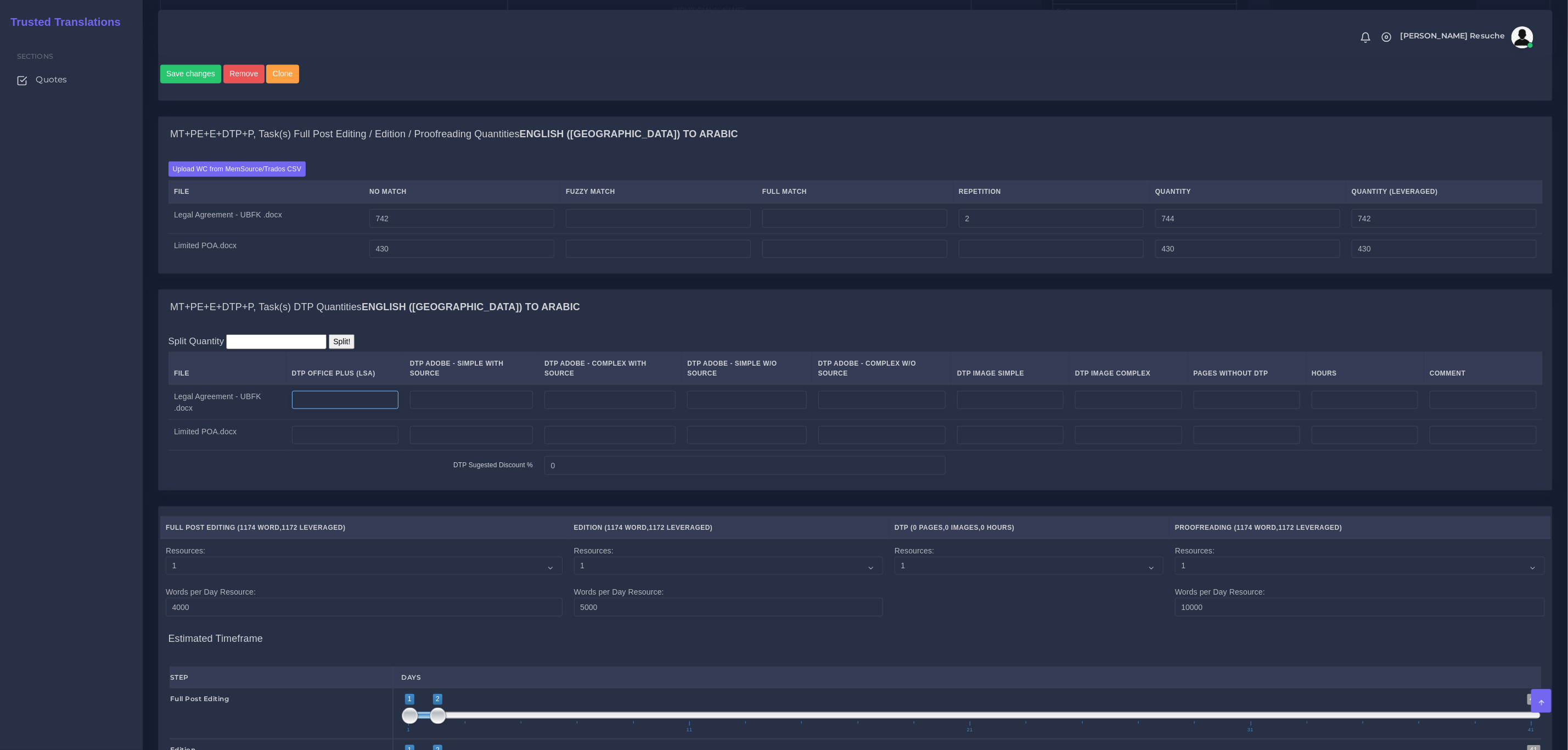
click at [334, 408] on input "number" at bounding box center [345, 400] width 107 height 19
type input "2"
click at [337, 450] on td at bounding box center [345, 436] width 118 height 31
click at [359, 431] on input "number" at bounding box center [345, 435] width 107 height 19
click at [607, 403] on input "number" at bounding box center [609, 400] width 131 height 19
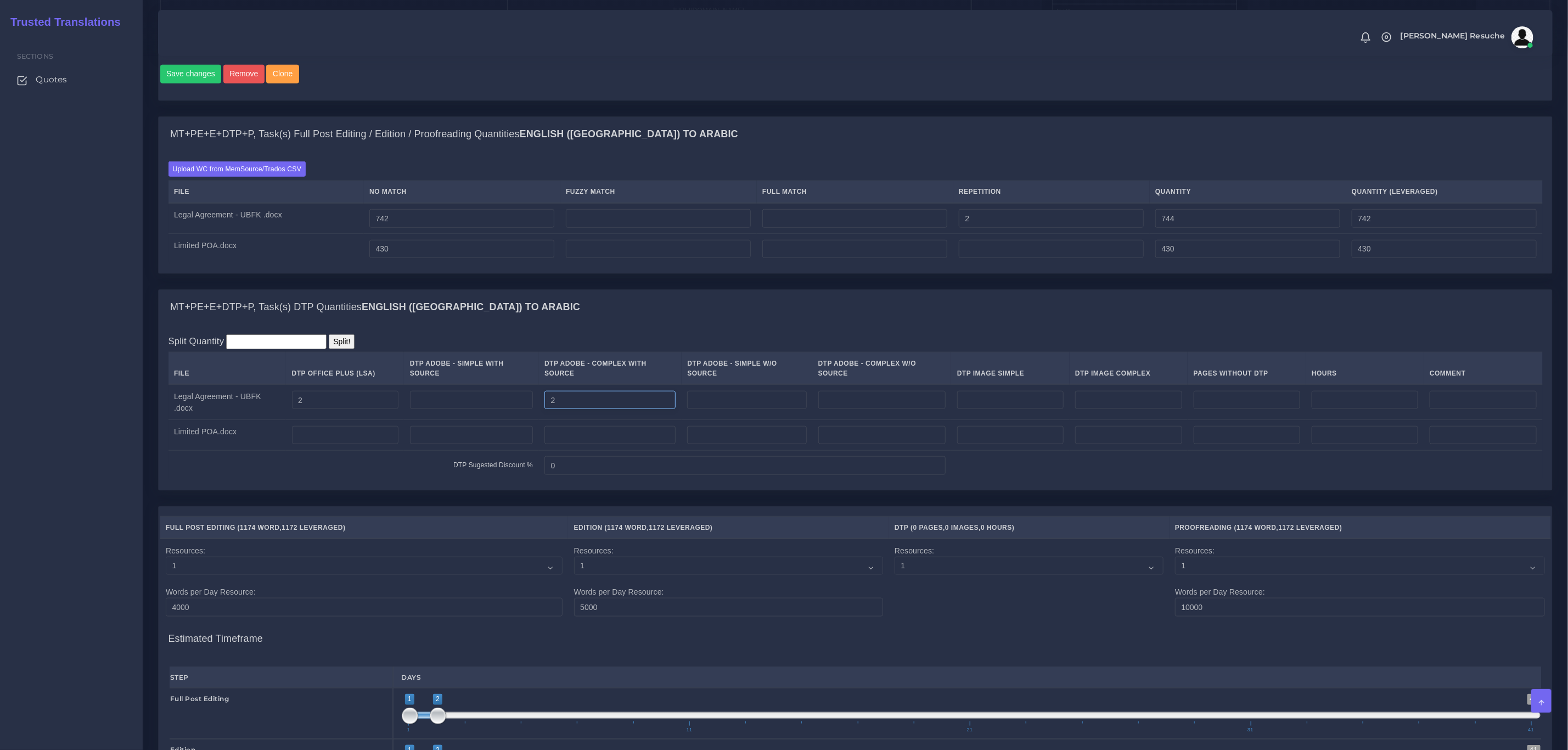
type input "2"
click at [588, 440] on input "number" at bounding box center [609, 435] width 131 height 19
type input "3"
drag, startPoint x: 306, startPoint y: 408, endPoint x: 231, endPoint y: 407, distance: 75.0
click at [231, 407] on tr "Legal Agreement - UBFK .docx 2 2" at bounding box center [856, 402] width 1374 height 36
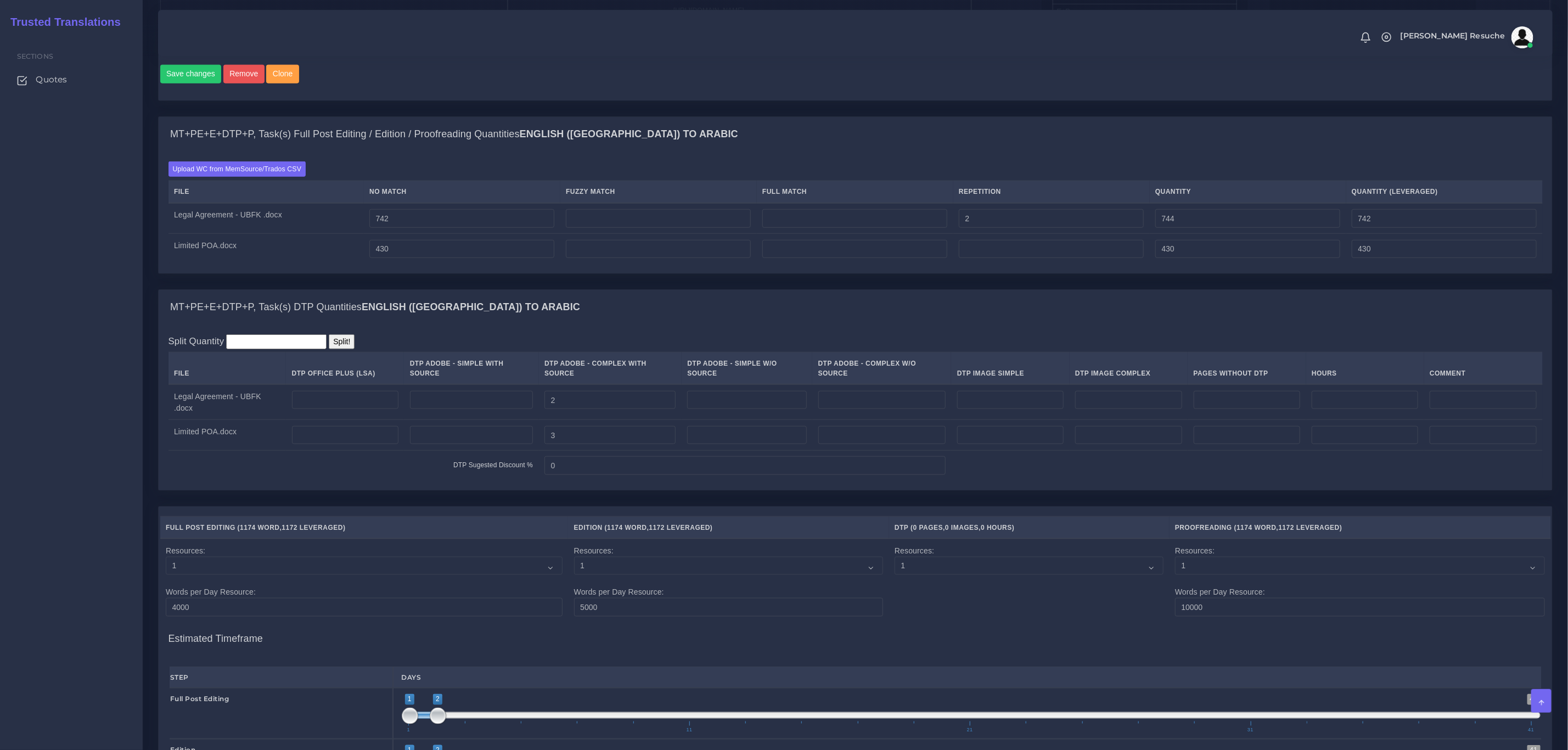
click at [583, 319] on div "MT+PE+E+DTP+P, Task(s) DTP Quantities English (US) TO Arabic" at bounding box center [855, 307] width 1393 height 35
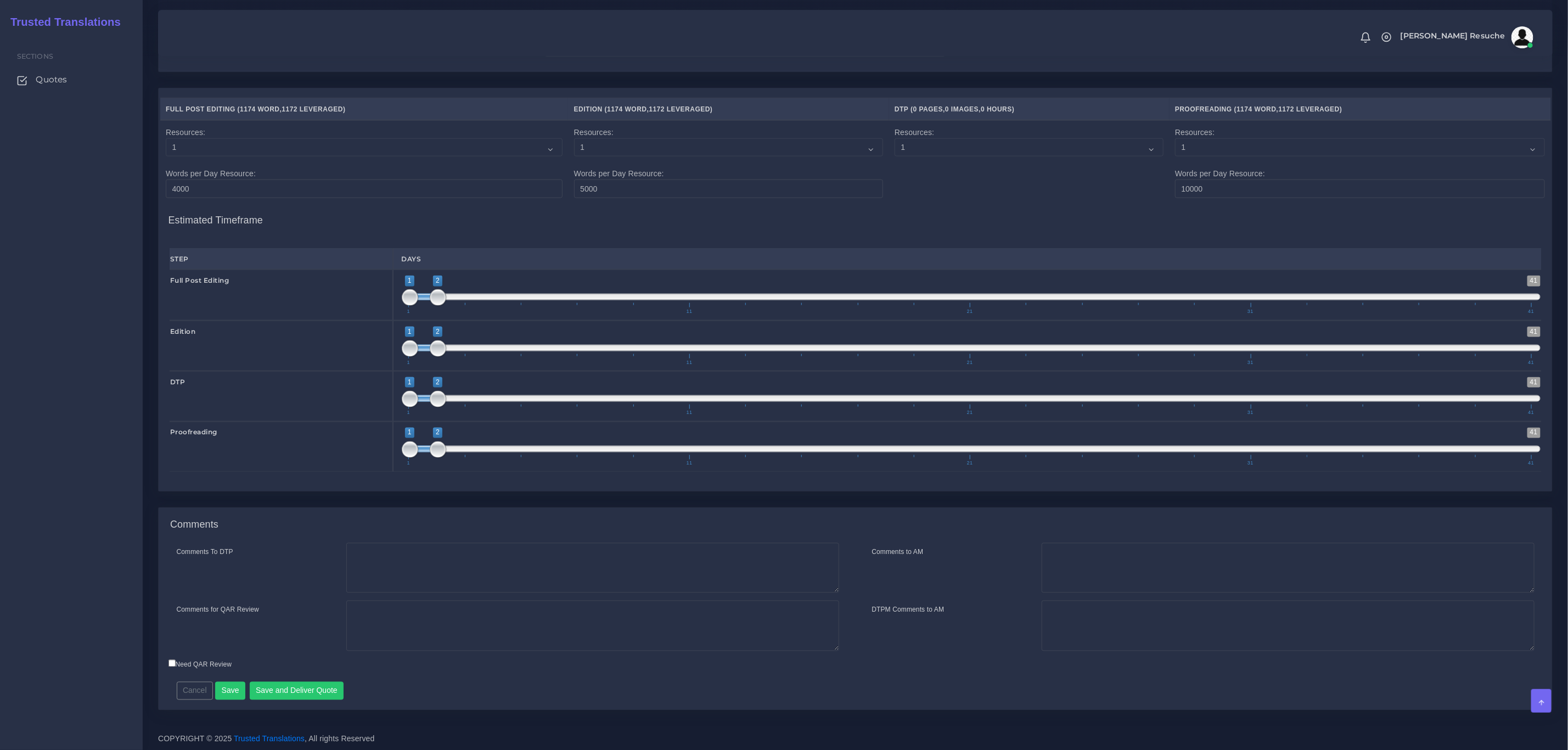
scroll to position [1168, 0]
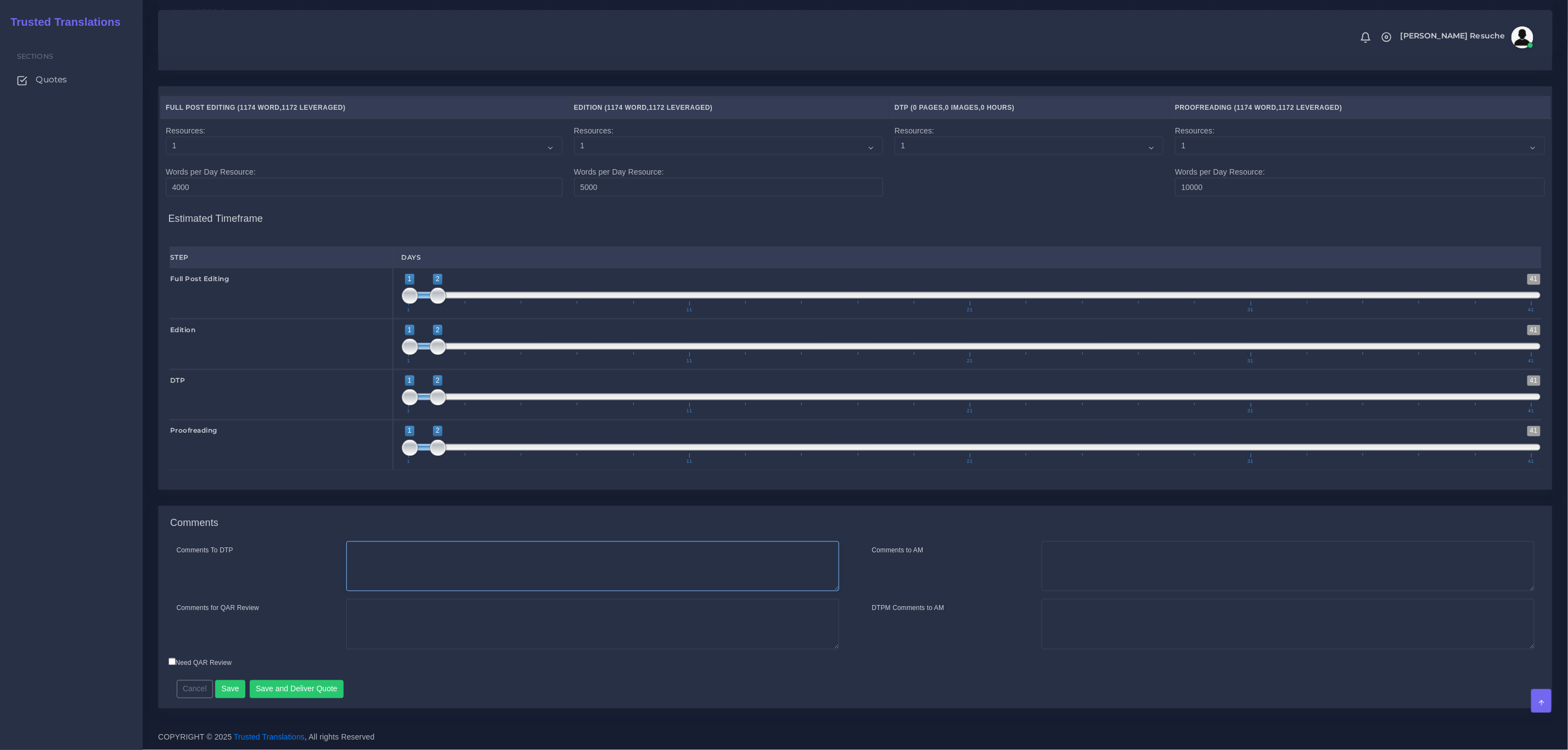
click at [431, 559] on textarea "Comments To DTP" at bounding box center [593, 567] width 493 height 51
type textarea "DTP in word"
type textarea "PEEP+DTP New client"
click at [318, 684] on button "Save and Deliver Quote" at bounding box center [297, 690] width 95 height 19
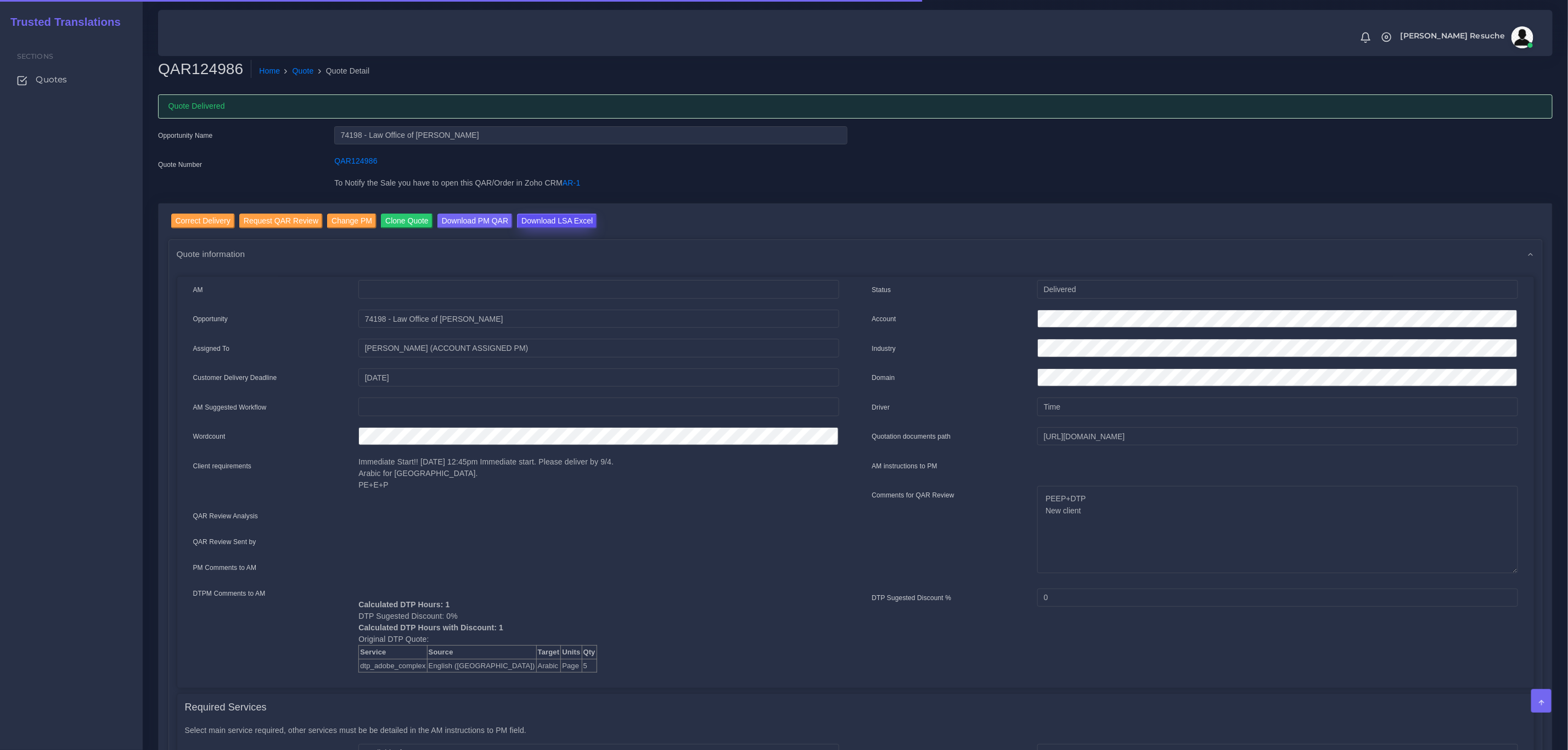
click at [550, 225] on input "Download LSA Excel" at bounding box center [557, 220] width 80 height 15
click at [306, 74] on link "Quote" at bounding box center [303, 71] width 22 height 11
